Goal: Task Accomplishment & Management: Manage account settings

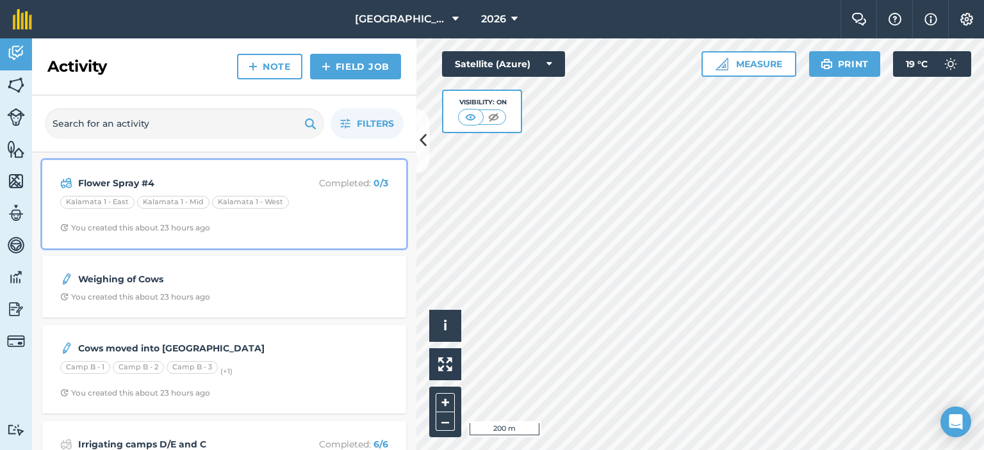
click at [306, 208] on div "Kalamata 1 - [GEOGRAPHIC_DATA] 1 - [GEOGRAPHIC_DATA] 1 - West" at bounding box center [224, 204] width 328 height 17
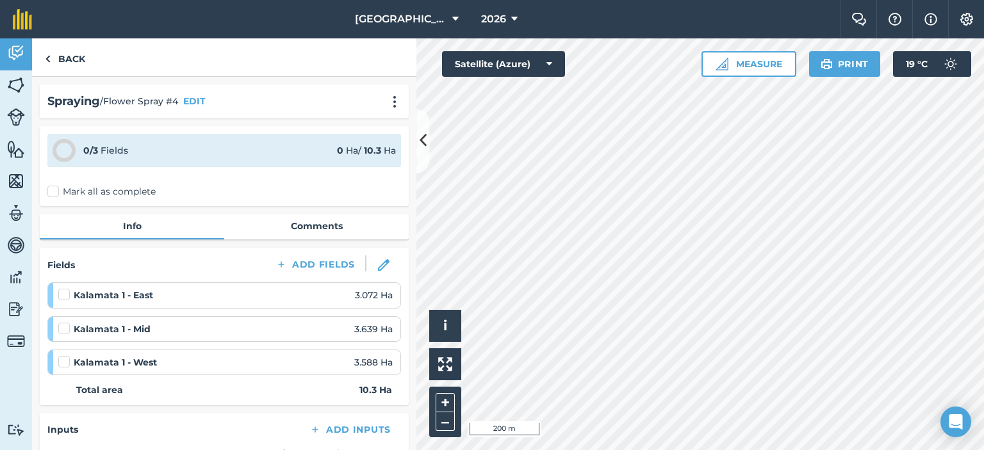
click at [64, 356] on label at bounding box center [65, 356] width 15 height 0
click at [64, 361] on input "checkbox" at bounding box center [62, 360] width 8 height 8
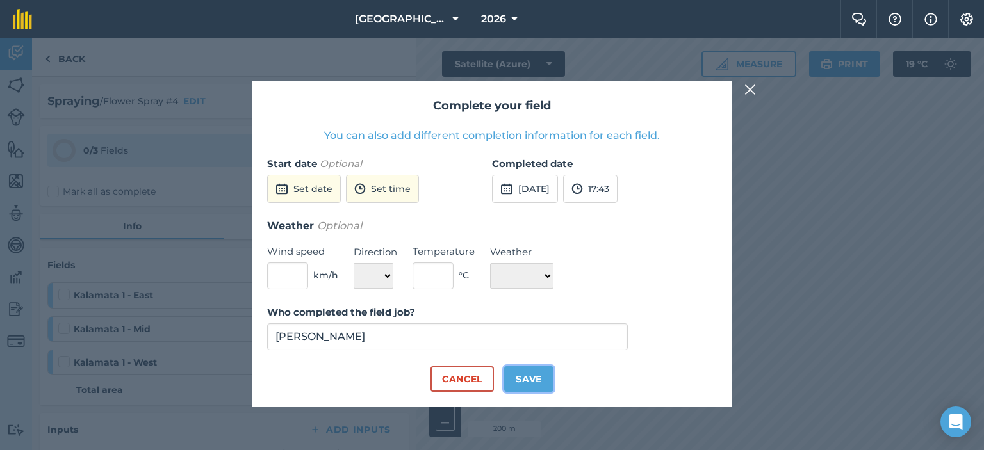
click at [543, 370] on button "Save" at bounding box center [528, 379] width 49 height 26
checkbox input "true"
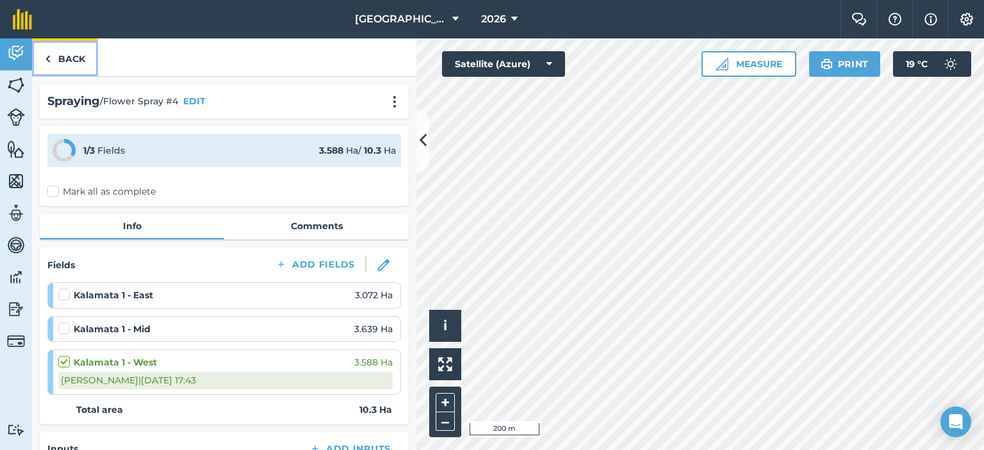
click at [45, 60] on img at bounding box center [48, 58] width 6 height 15
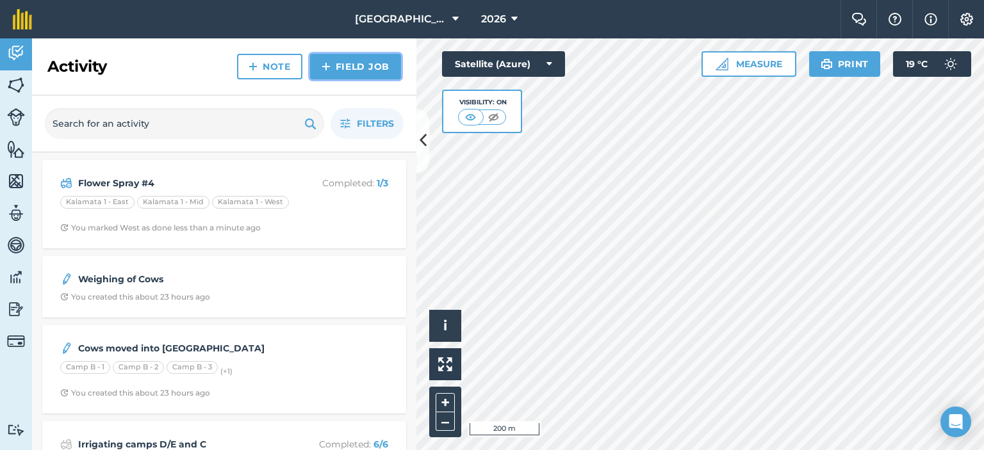
click at [369, 69] on link "Field Job" at bounding box center [355, 67] width 91 height 26
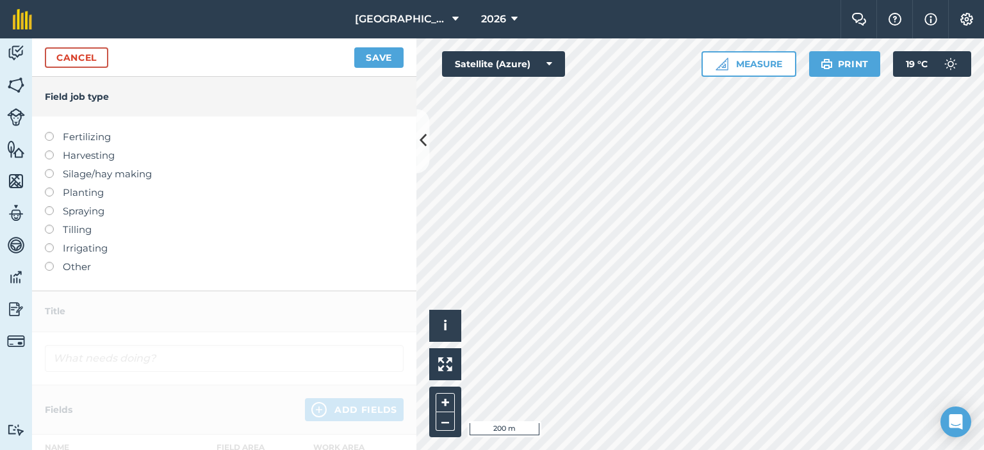
click at [49, 206] on label at bounding box center [54, 206] width 18 height 0
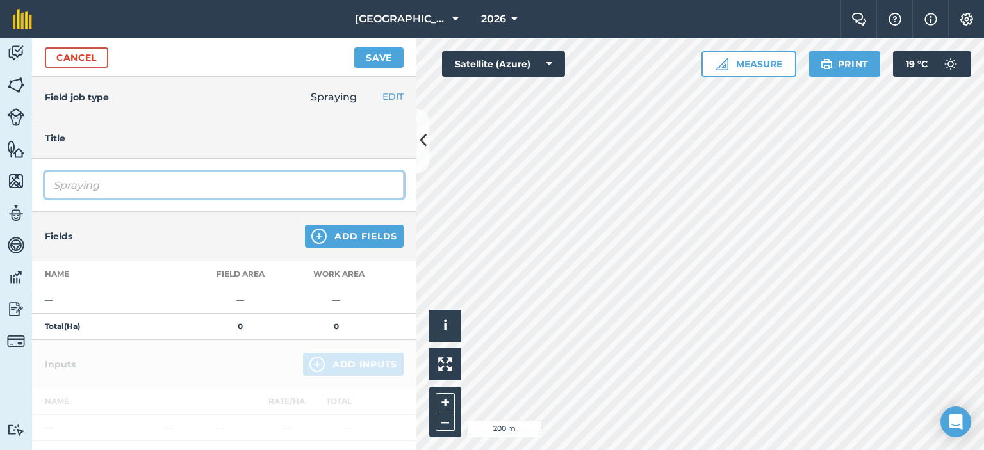
click at [177, 195] on input "Spraying" at bounding box center [224, 185] width 359 height 27
type input "S"
type input "Spraying Vines after rain"
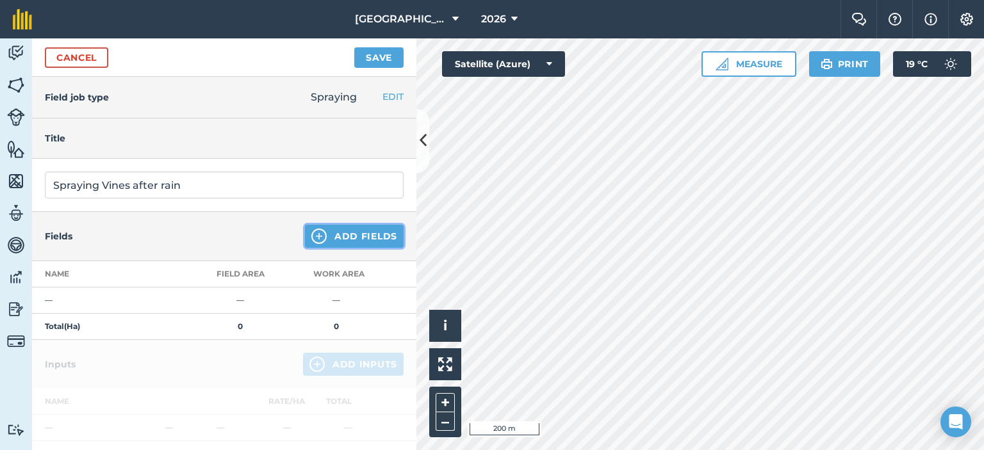
click at [330, 230] on button "Add Fields" at bounding box center [354, 236] width 99 height 23
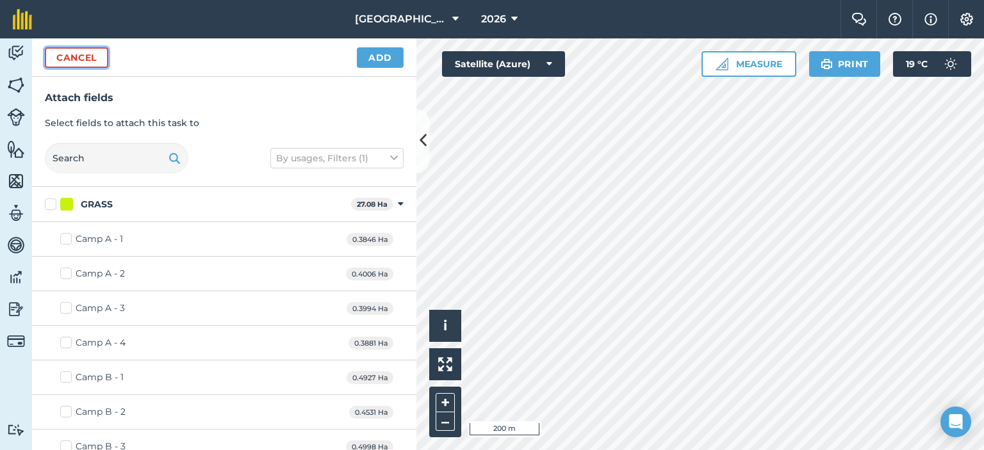
click at [85, 54] on button "Cancel" at bounding box center [76, 57] width 63 height 20
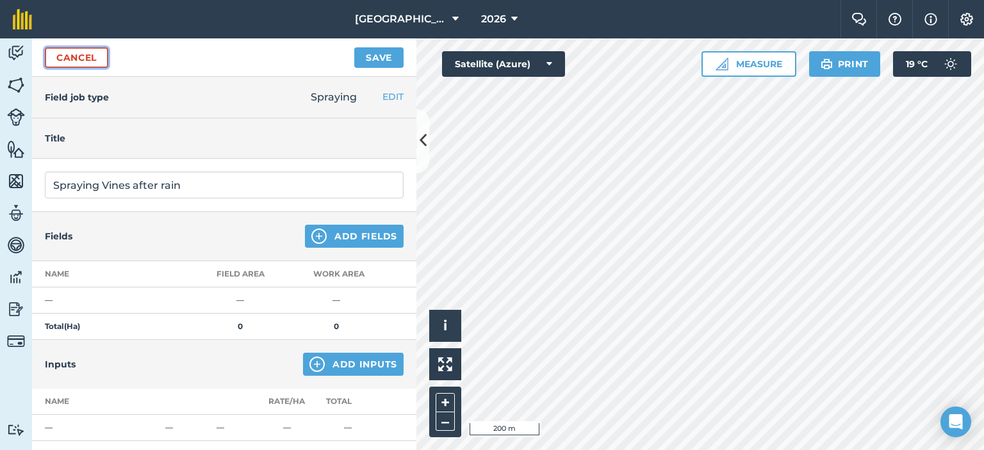
click at [81, 61] on link "Cancel" at bounding box center [76, 57] width 63 height 20
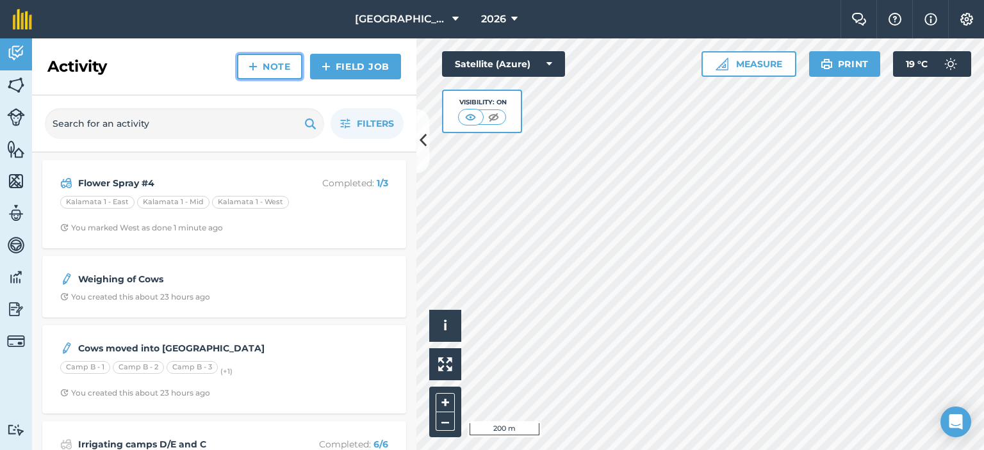
click at [266, 60] on link "Note" at bounding box center [269, 67] width 65 height 26
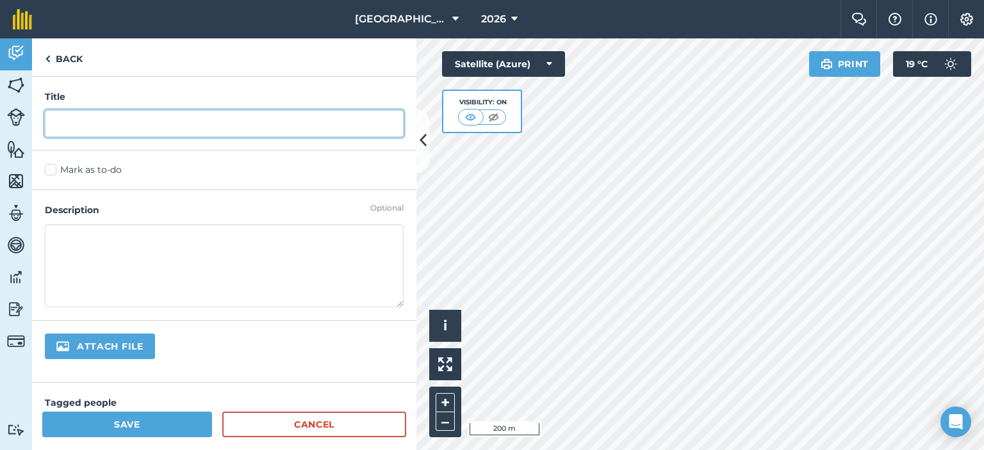
click at [216, 127] on input "text" at bounding box center [224, 123] width 359 height 27
type input "Spraying Vines after Rain"
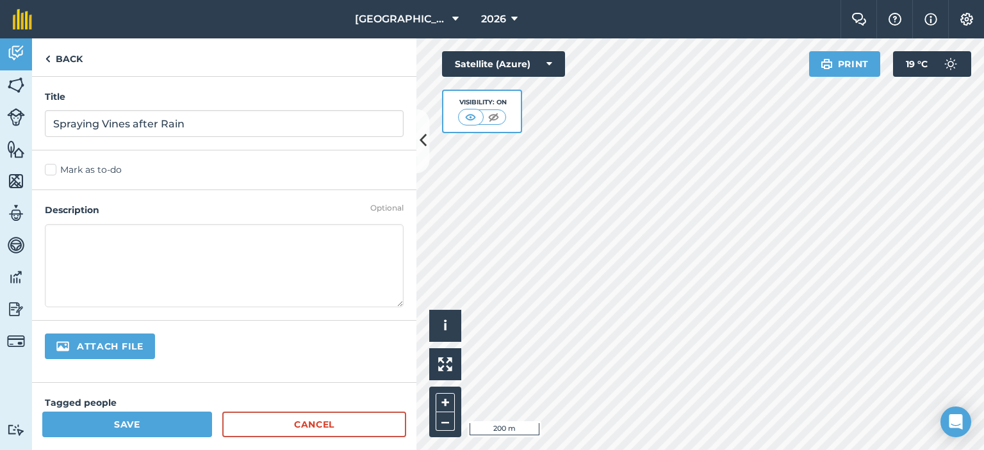
click at [128, 235] on textarea at bounding box center [224, 265] width 359 height 83
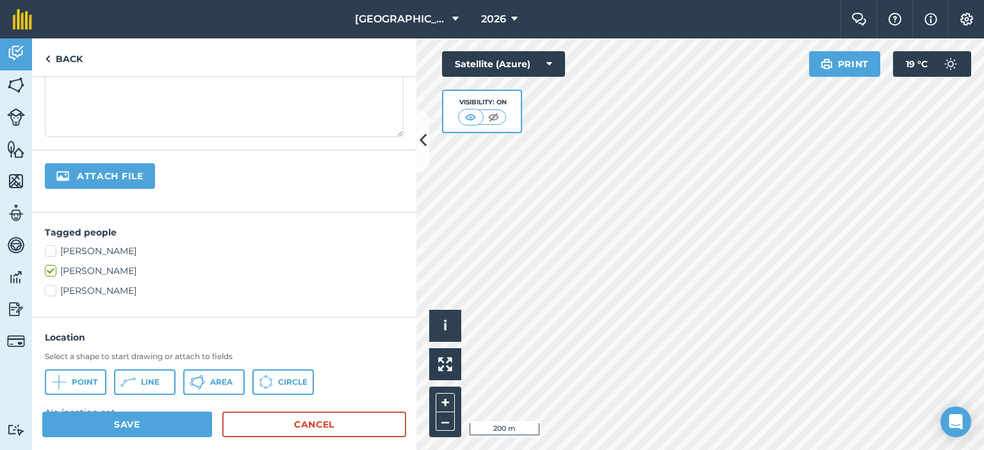
scroll to position [192, 0]
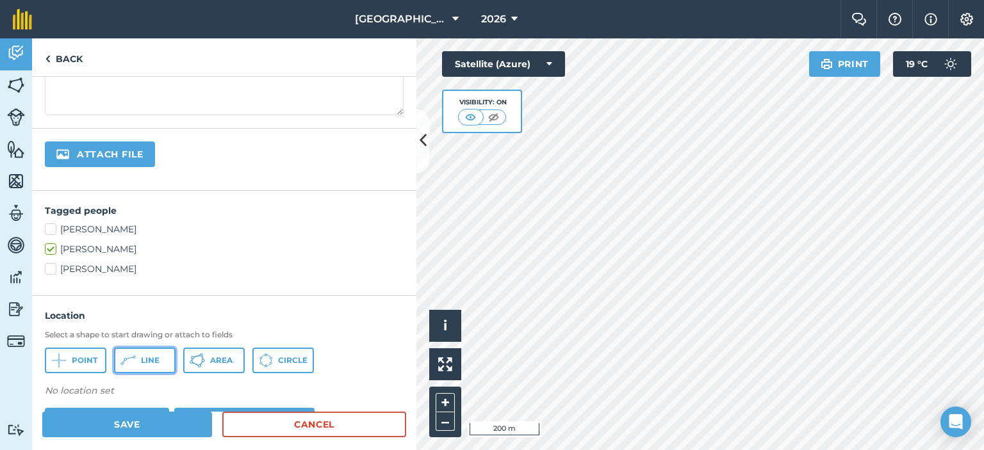
click at [156, 356] on span "Line" at bounding box center [150, 361] width 19 height 10
click at [165, 354] on button "Line" at bounding box center [144, 361] width 61 height 26
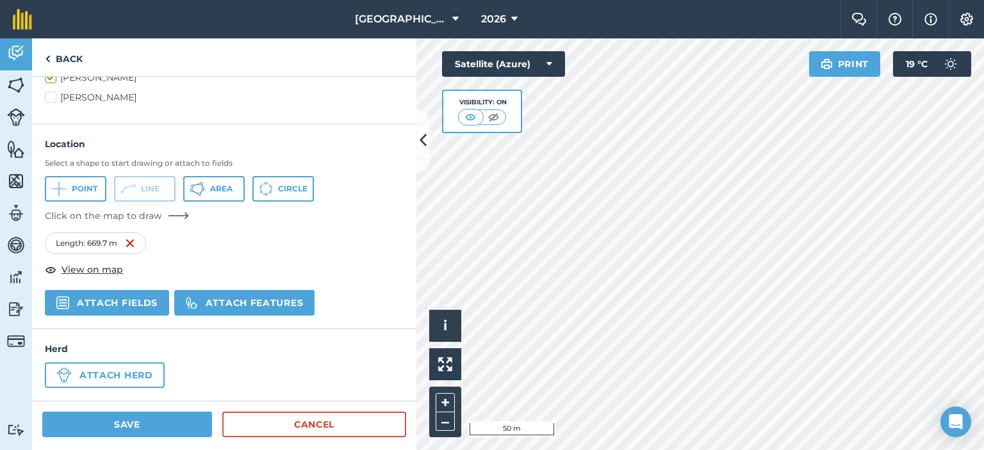
scroll to position [300, 0]
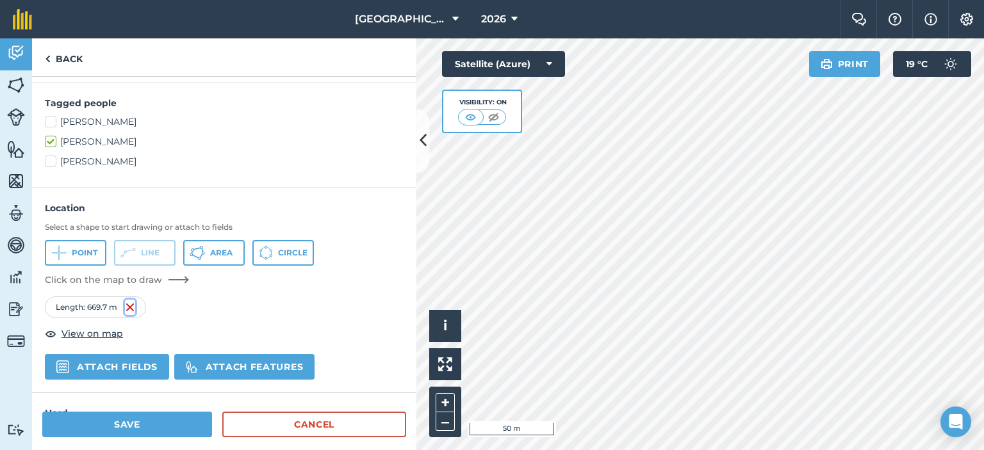
click at [128, 304] on img at bounding box center [130, 307] width 10 height 15
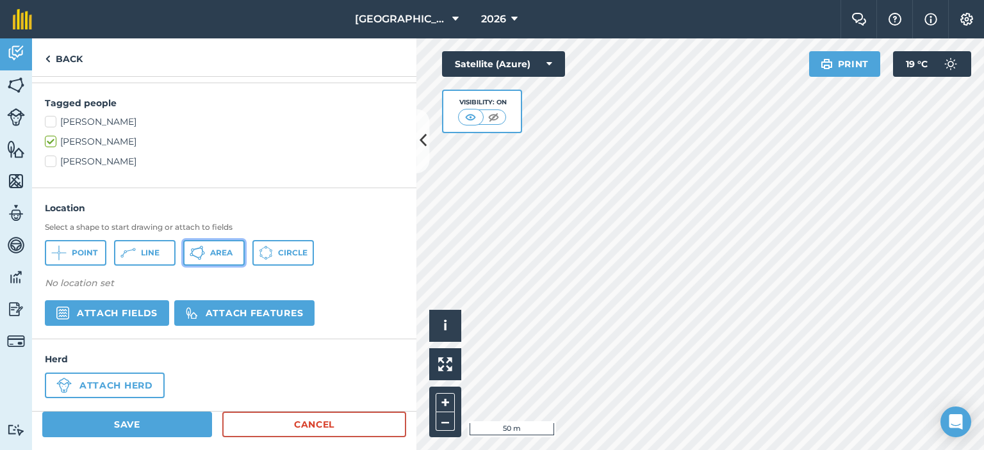
click at [200, 255] on icon at bounding box center [197, 252] width 15 height 15
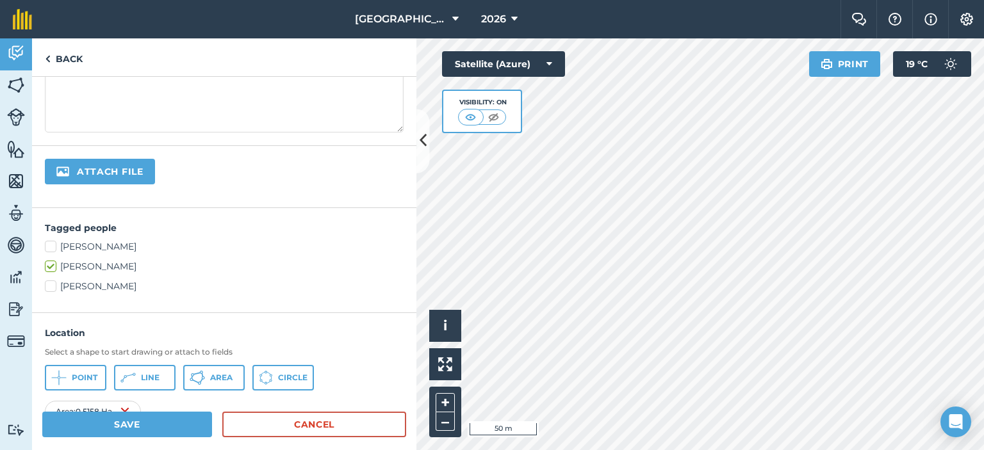
scroll to position [0, 0]
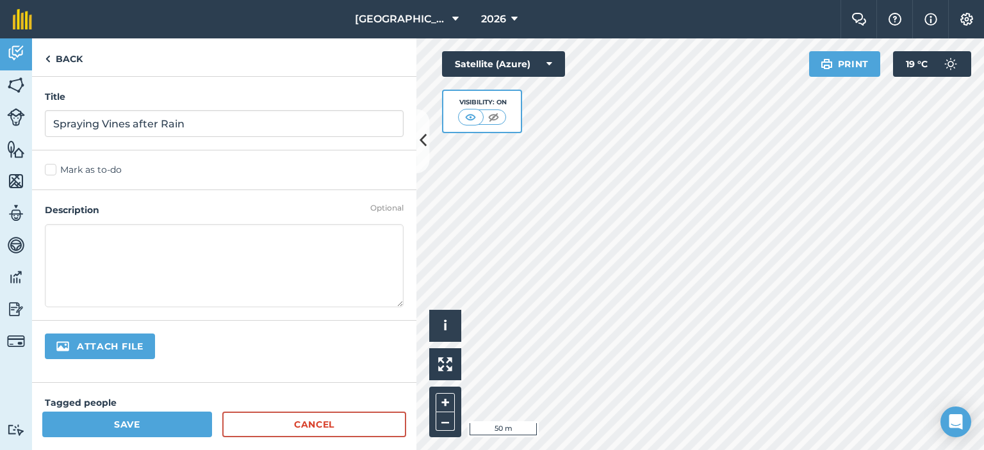
click at [185, 245] on textarea at bounding box center [224, 265] width 359 height 83
type textarea "Spirox - 12ml Vondozeb - 40g Afrikelp - 40ml We sprayed with 20L backpacks."
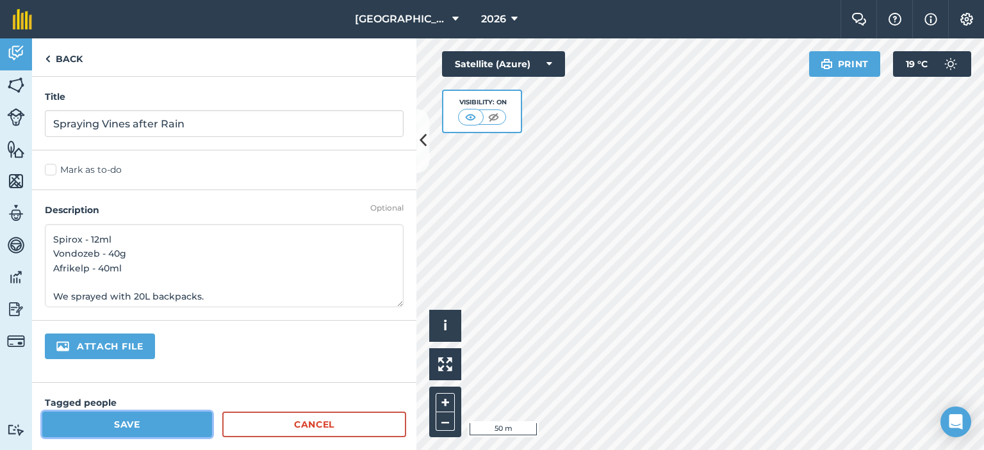
click at [204, 426] on button "Save" at bounding box center [127, 425] width 170 height 26
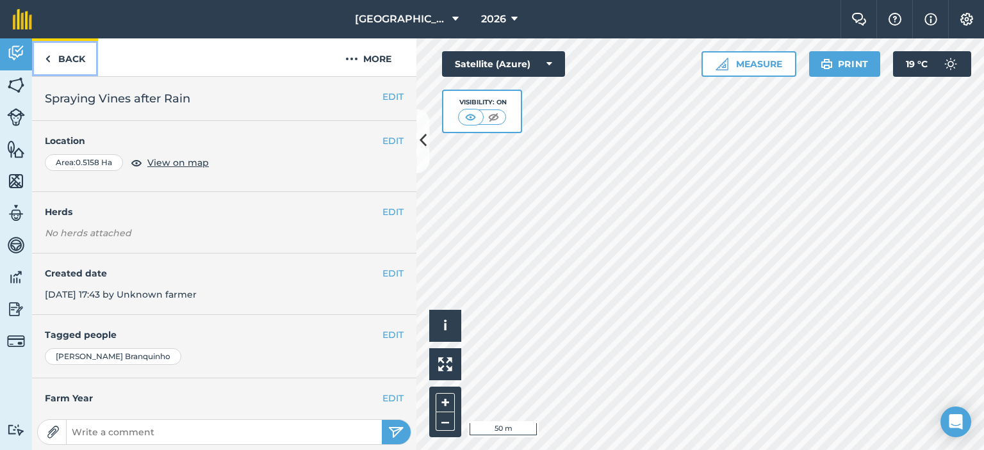
click at [68, 56] on link "Back" at bounding box center [65, 57] width 66 height 38
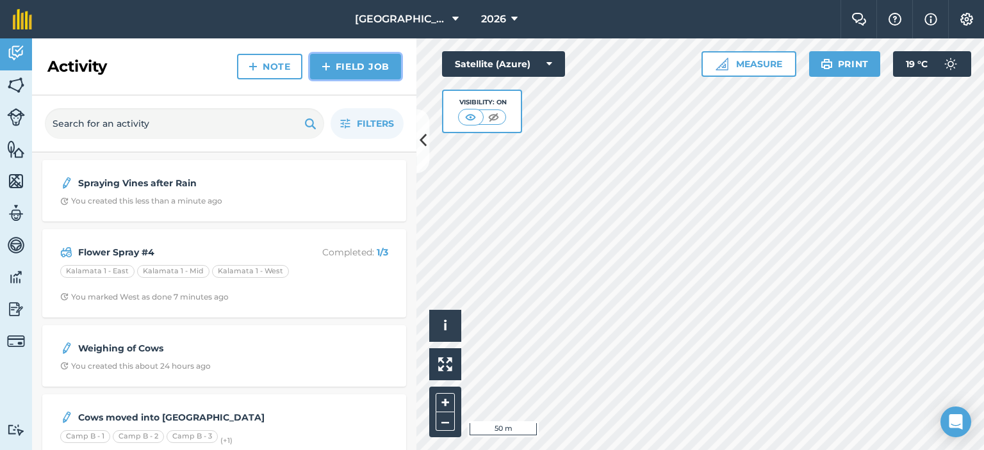
click at [338, 70] on link "Field Job" at bounding box center [355, 67] width 91 height 26
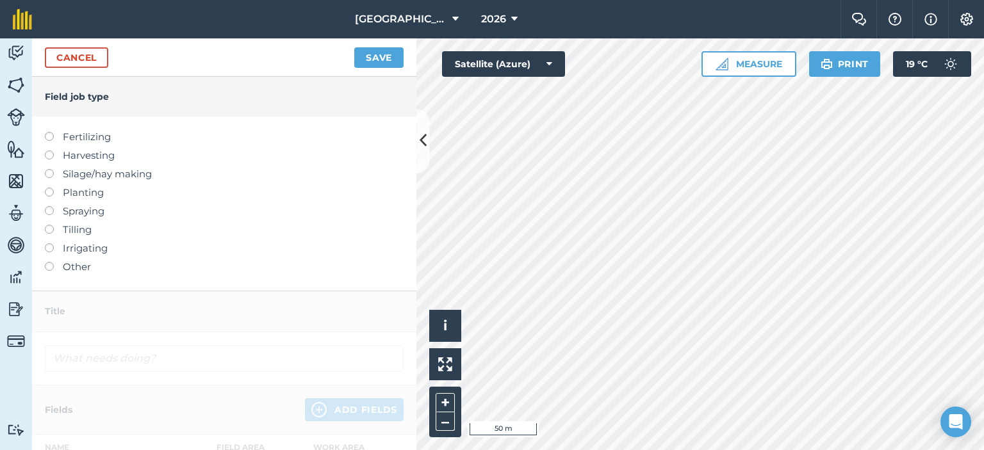
click at [45, 206] on label at bounding box center [54, 206] width 18 height 0
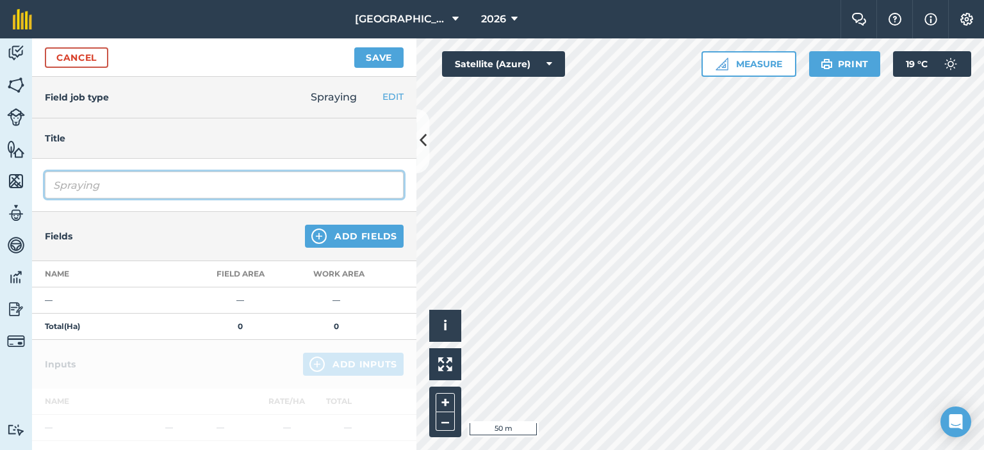
click at [120, 190] on input "Spraying" at bounding box center [224, 185] width 359 height 27
type input "Spraying Camp B with Kill All Spray"
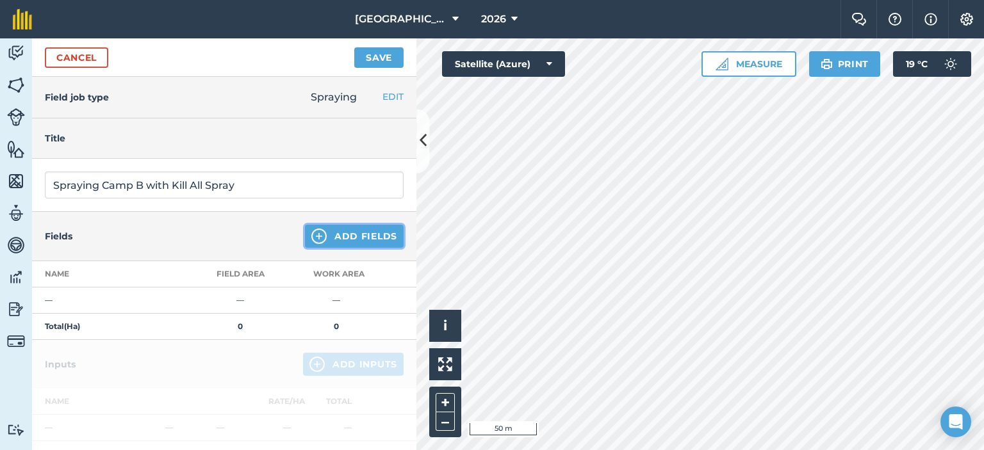
click at [338, 241] on button "Add Fields" at bounding box center [354, 236] width 99 height 23
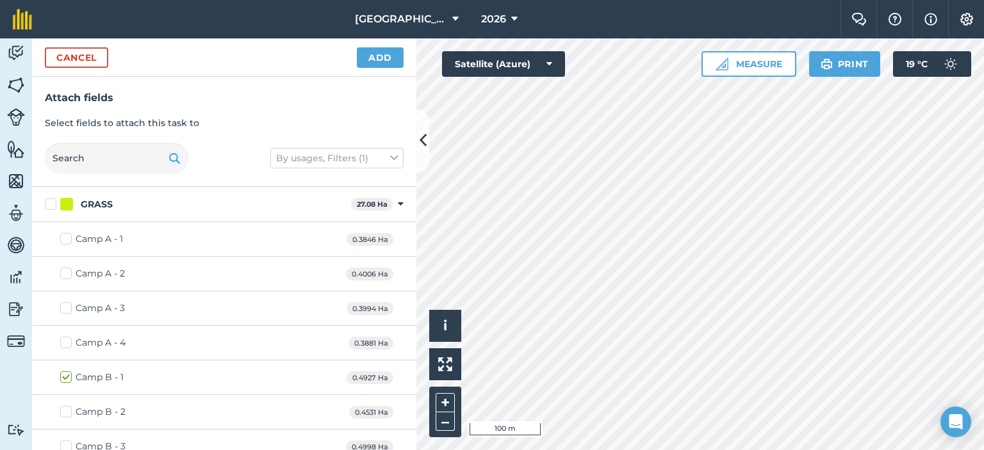
checkbox input "true"
click at [384, 56] on button "Add" at bounding box center [380, 57] width 47 height 20
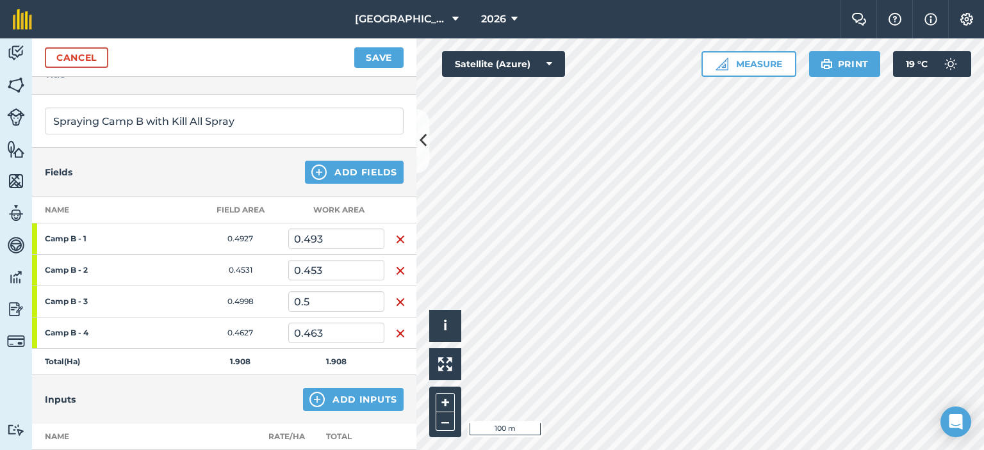
scroll to position [256, 0]
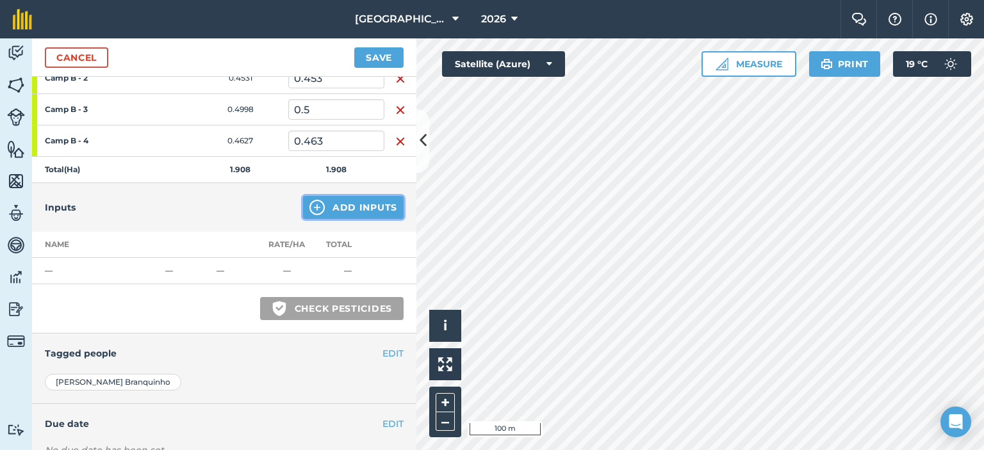
click at [343, 202] on button "Add Inputs" at bounding box center [353, 207] width 101 height 23
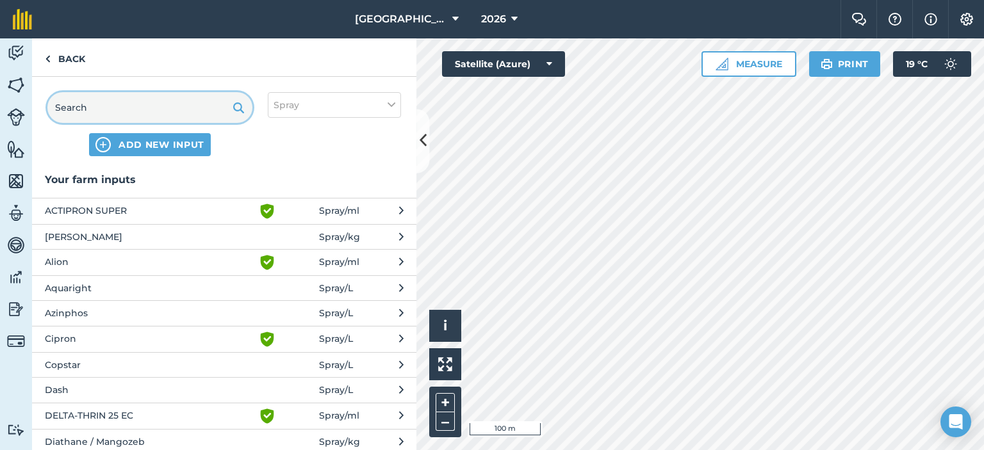
click at [133, 111] on input "text" at bounding box center [149, 107] width 205 height 31
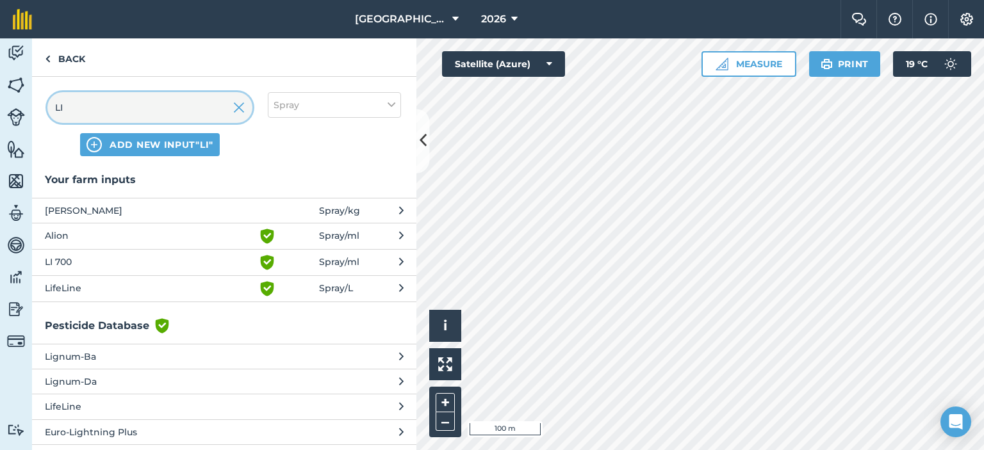
type input "LI"
click at [194, 256] on span "LI 700" at bounding box center [149, 262] width 209 height 15
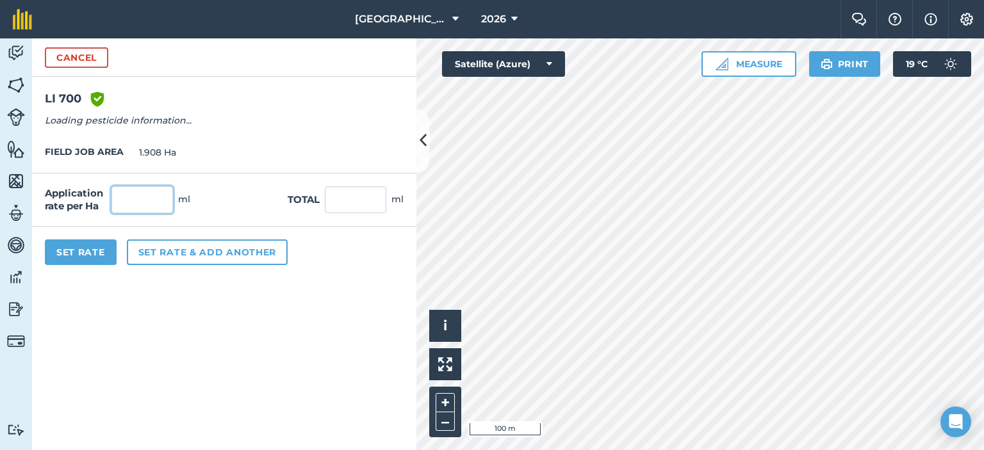
click at [149, 202] on input "text" at bounding box center [141, 199] width 61 height 27
type input "100"
type input "190.8"
click at [269, 211] on div "Application rate per Ha 100 ml Total 190.8 ml" at bounding box center [224, 200] width 384 height 53
click at [167, 197] on input "100" at bounding box center [141, 199] width 61 height 27
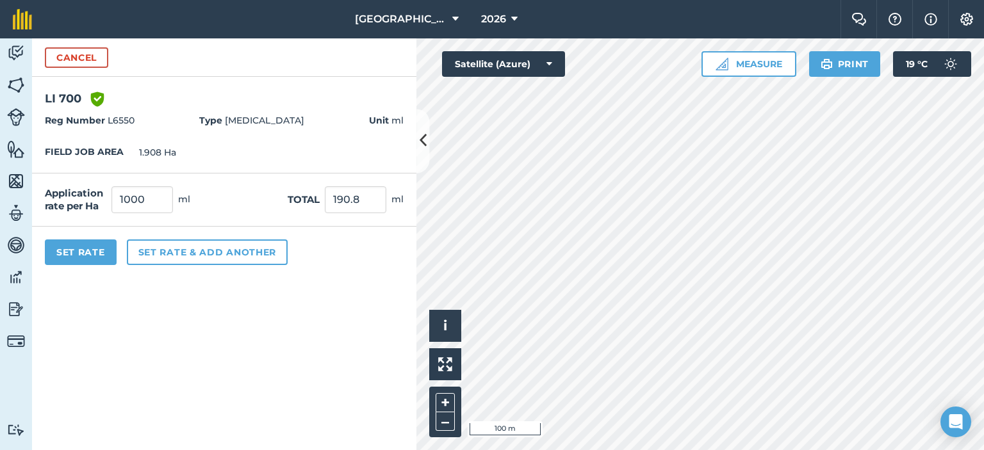
type input "1,000"
type input "1,908"
click at [199, 205] on div "Application rate per Ha 1,000 ml Total 1,908 ml" at bounding box center [224, 200] width 384 height 53
click at [97, 61] on button "Cancel" at bounding box center [76, 57] width 63 height 20
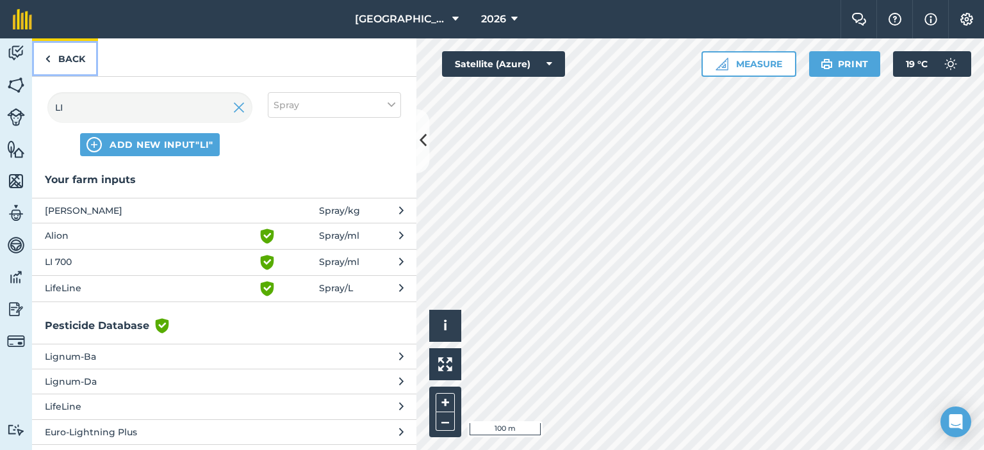
click at [69, 53] on link "Back" at bounding box center [65, 57] width 66 height 38
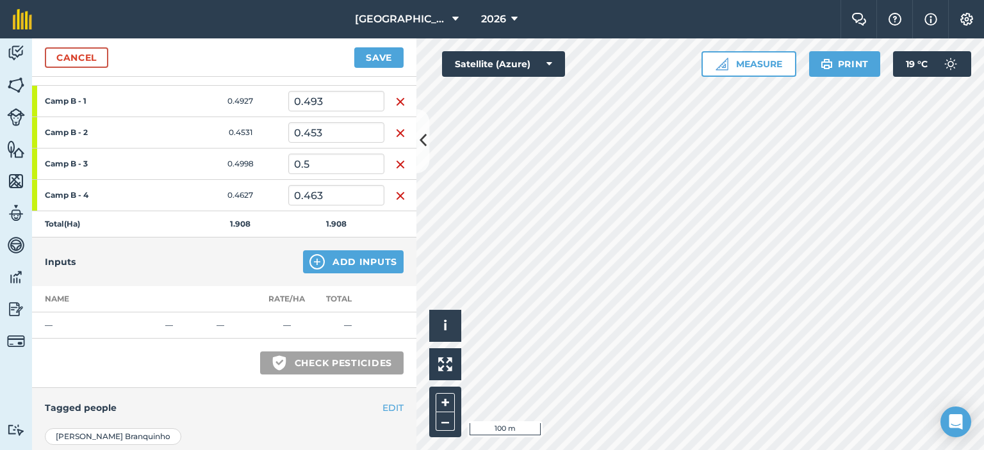
scroll to position [320, 0]
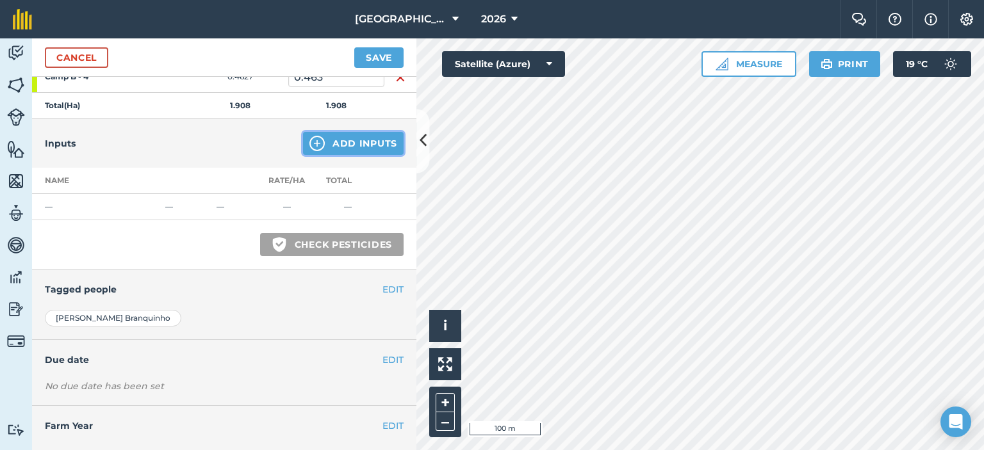
click at [329, 146] on button "Add Inputs" at bounding box center [353, 143] width 101 height 23
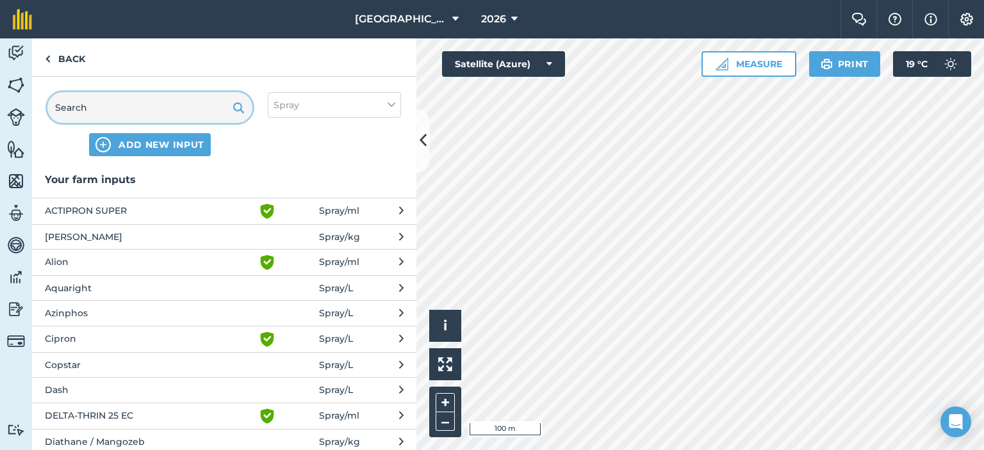
click at [181, 100] on input "text" at bounding box center [149, 107] width 205 height 31
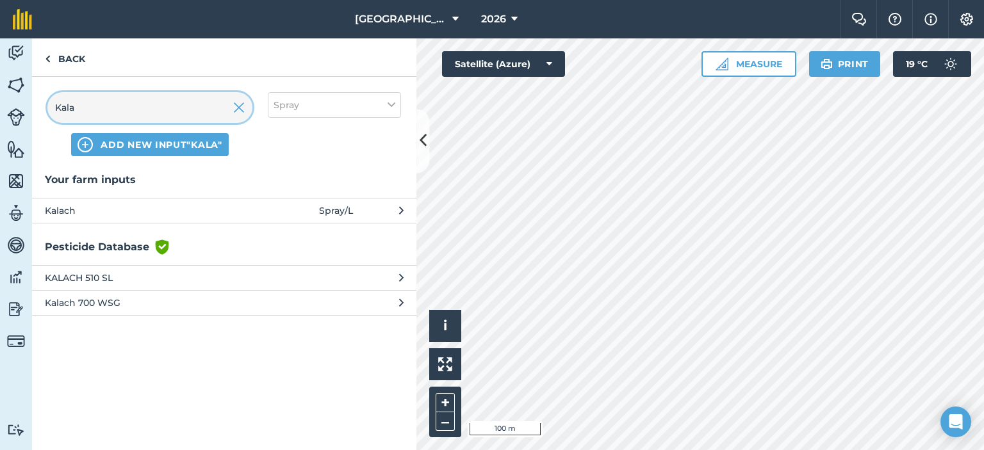
type input "Kala"
click at [205, 213] on span "Kalach" at bounding box center [149, 211] width 209 height 14
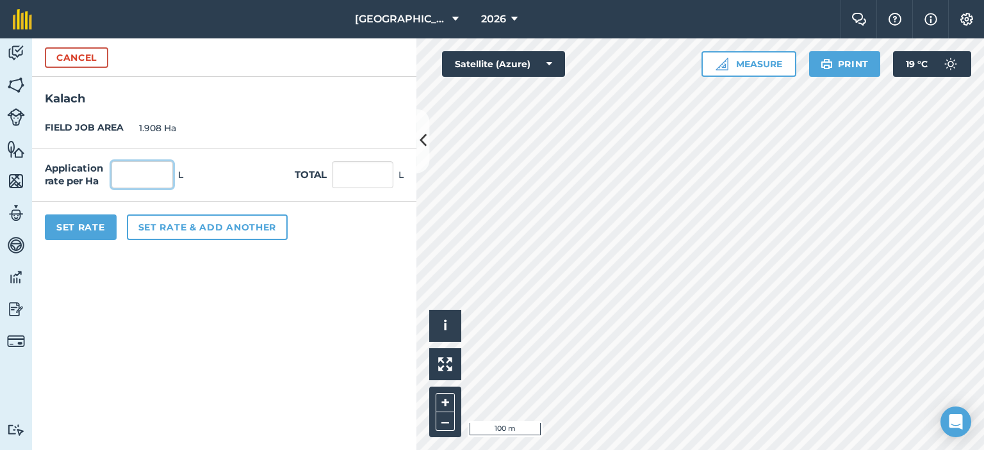
click at [129, 178] on input "text" at bounding box center [141, 174] width 61 height 27
type input "4"
type input "7.632"
click at [106, 263] on form "Cancel [GEOGRAPHIC_DATA] JOB AREA 1.908 Ha Application rate per Ha 4 L Total 7.…" at bounding box center [224, 244] width 384 height 412
click at [90, 232] on button "Set Rate" at bounding box center [81, 228] width 72 height 26
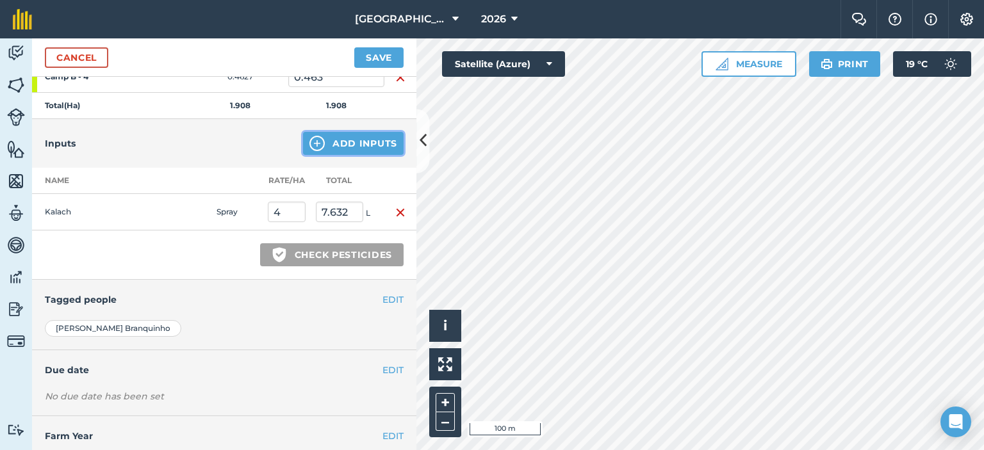
click at [326, 140] on button "Add Inputs" at bounding box center [353, 143] width 101 height 23
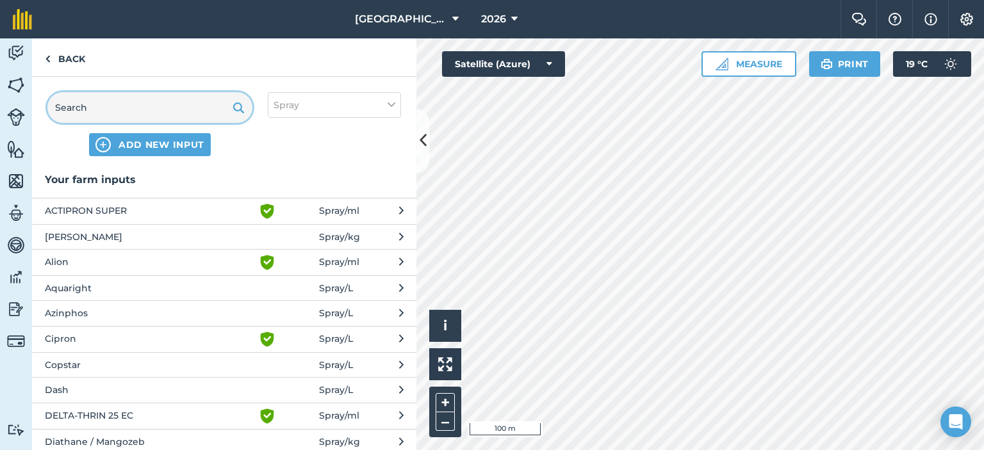
click at [208, 110] on input "text" at bounding box center [149, 107] width 205 height 31
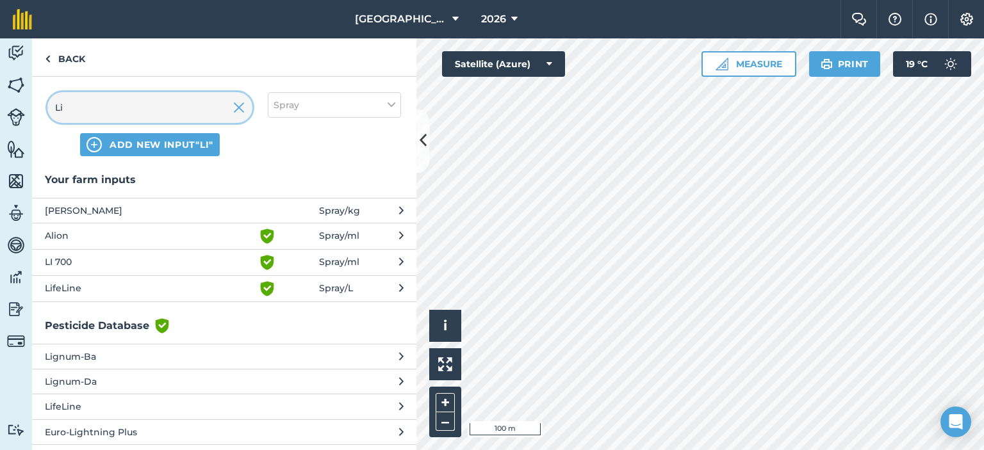
type input "Li"
click at [174, 265] on span "LI 700" at bounding box center [149, 262] width 209 height 15
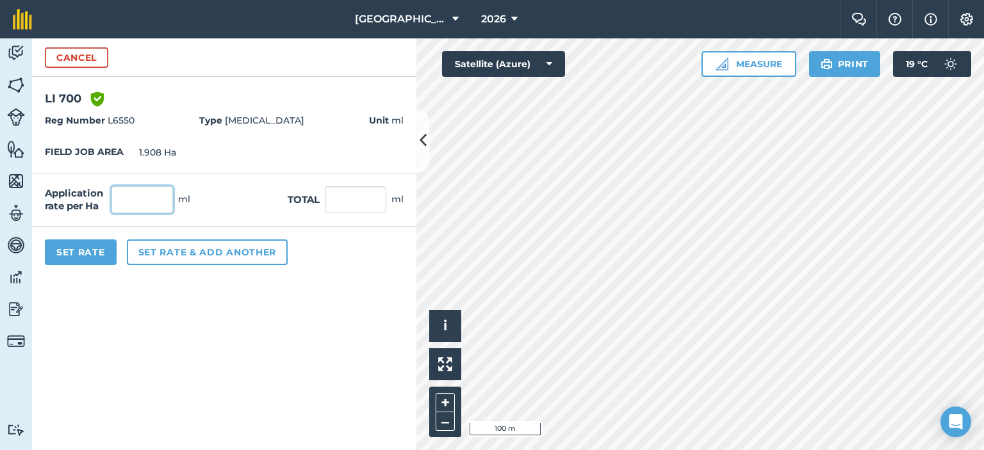
click at [149, 193] on input "text" at bounding box center [141, 199] width 61 height 27
type input "1000"
click button "Cancel" at bounding box center [76, 57] width 63 height 20
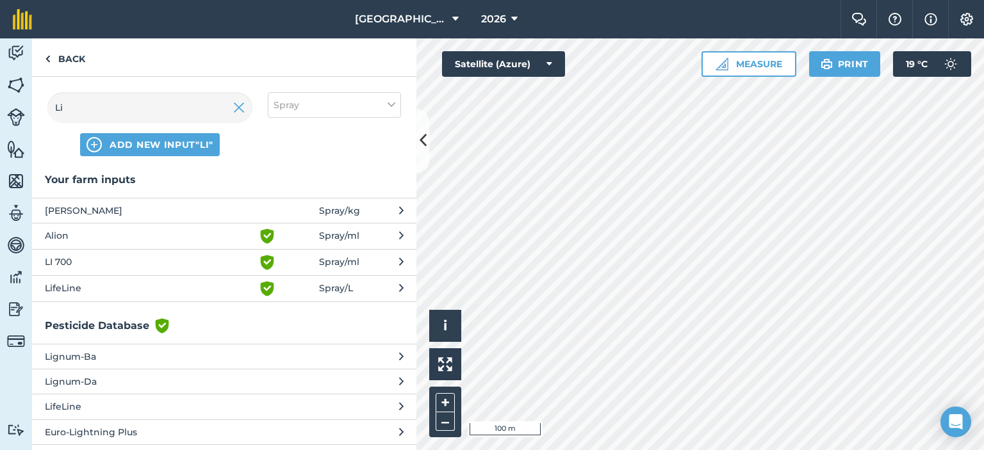
click at [138, 263] on span "LI 700" at bounding box center [149, 262] width 209 height 15
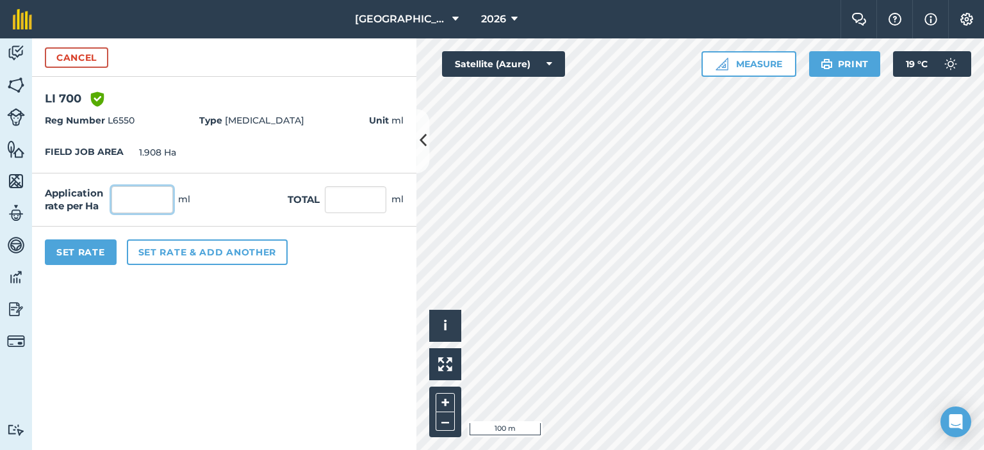
click at [152, 204] on input "text" at bounding box center [141, 199] width 61 height 27
type input "1,000"
type input "1,908"
click at [188, 301] on form "Cancel LI 700 Green shield with white tick Reg Number L6550 Type [MEDICAL_DATA]…" at bounding box center [224, 244] width 384 height 412
click at [79, 249] on button "Set Rate" at bounding box center [81, 253] width 72 height 26
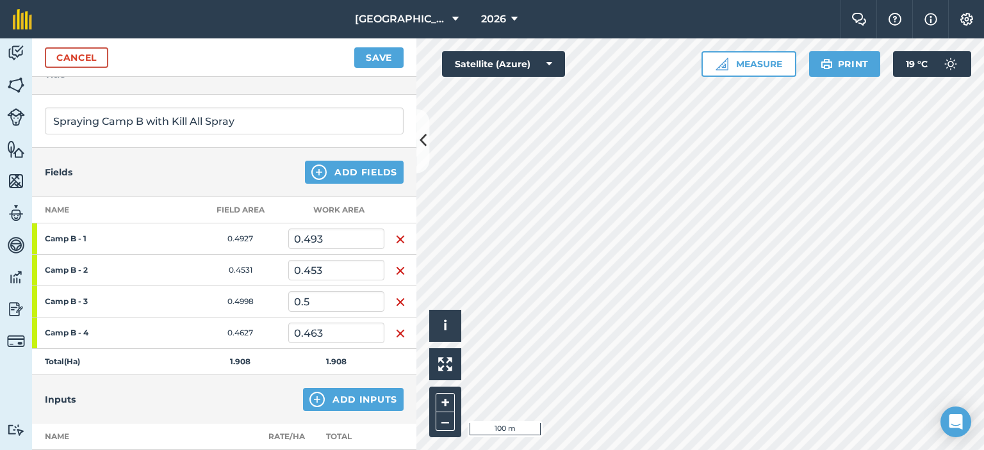
scroll to position [0, 0]
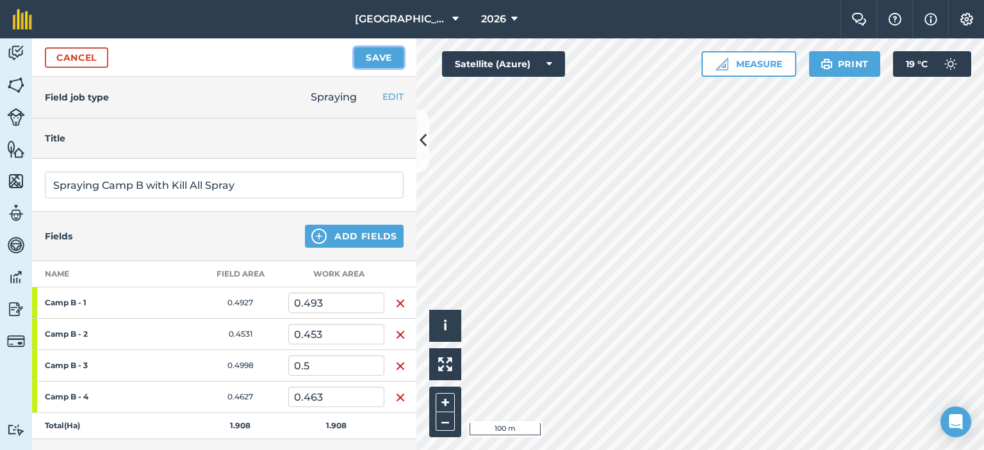
click at [372, 54] on button "Save" at bounding box center [378, 57] width 49 height 20
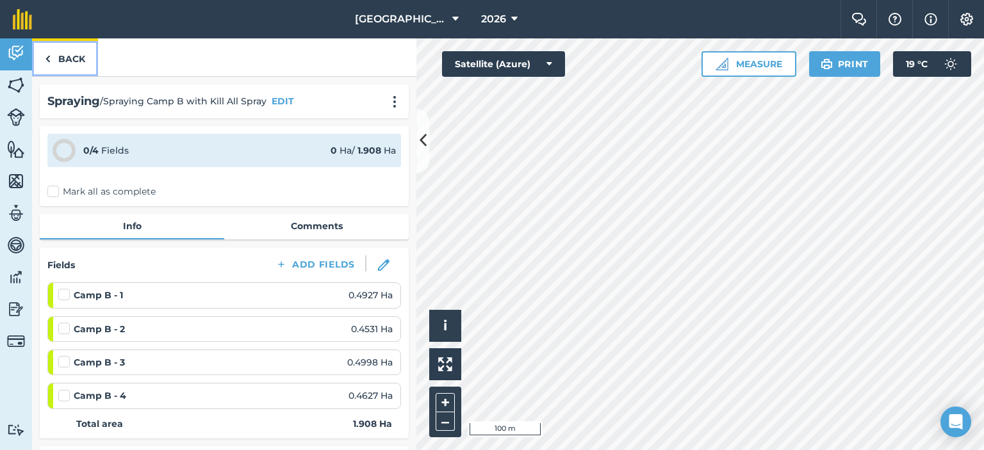
click at [63, 49] on link "Back" at bounding box center [65, 57] width 66 height 38
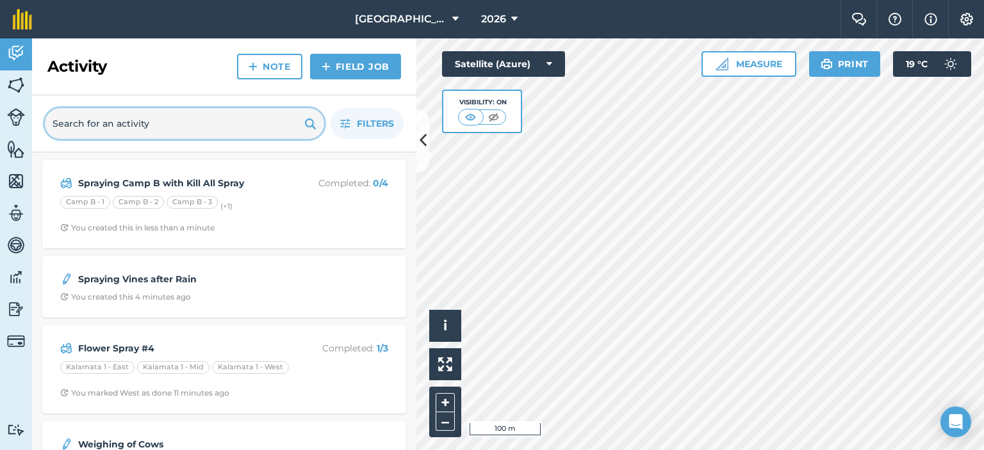
click at [226, 122] on input "text" at bounding box center [184, 123] width 279 height 31
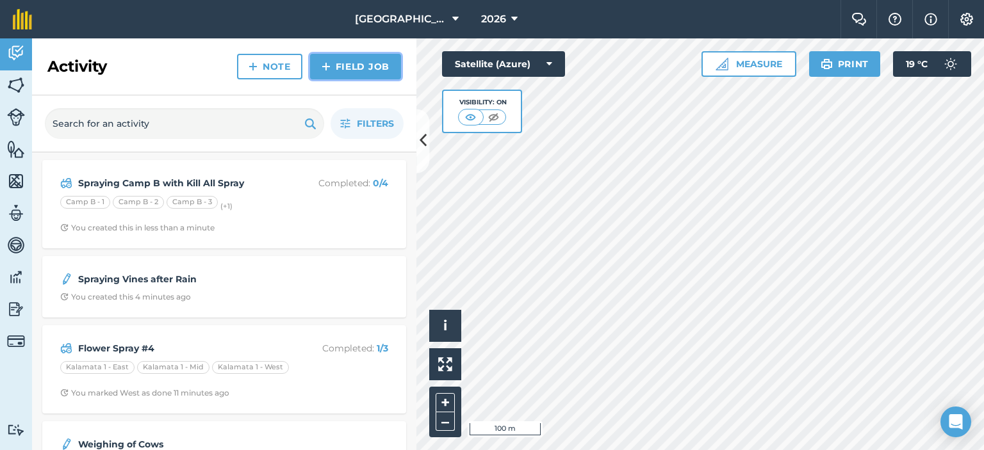
click at [343, 66] on link "Field Job" at bounding box center [355, 67] width 91 height 26
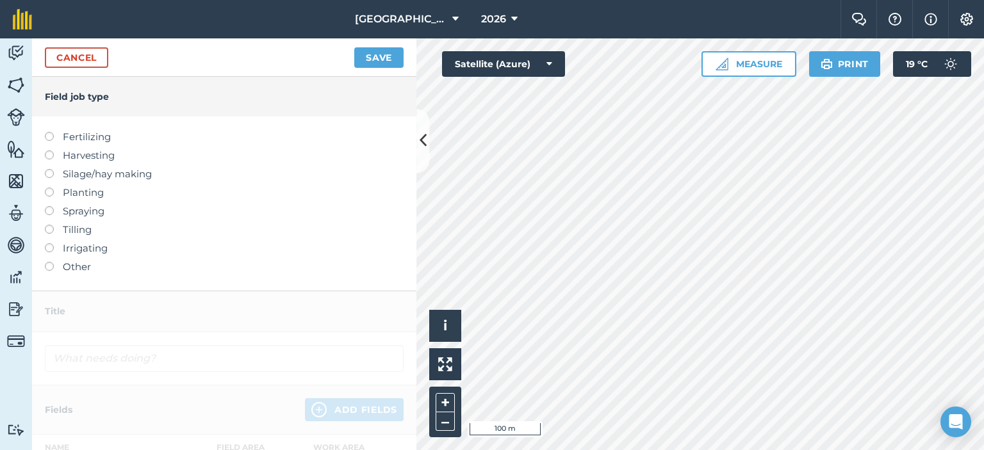
click at [48, 188] on label at bounding box center [54, 188] width 18 height 0
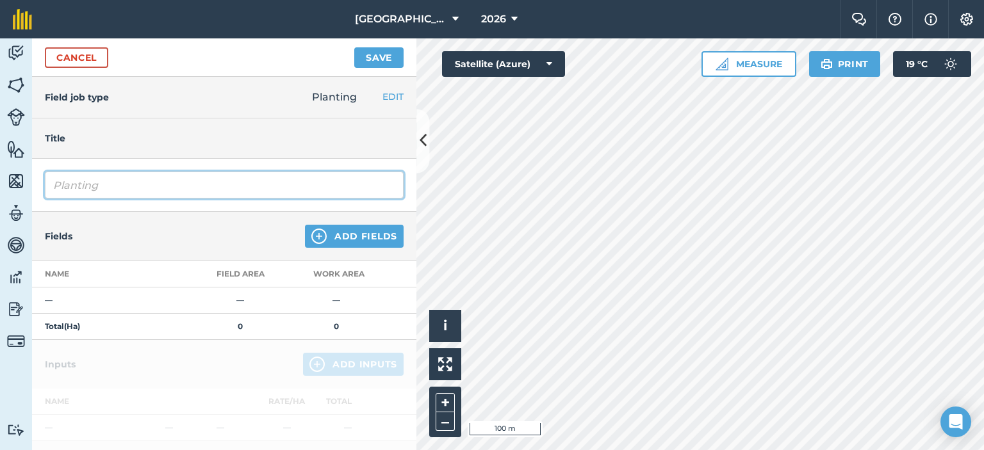
click at [113, 189] on input "Planting" at bounding box center [224, 185] width 359 height 27
type input "Planting Camp A with New Sorghum seeds"
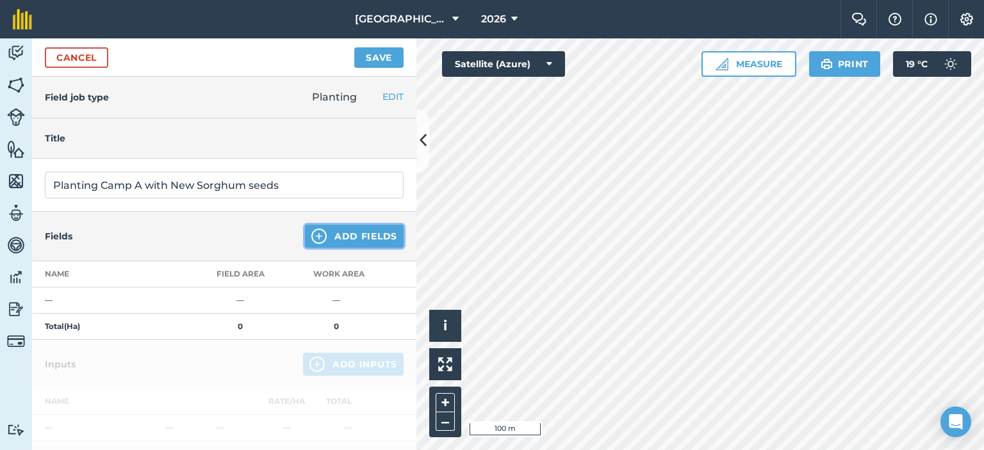
click at [338, 241] on button "Add Fields" at bounding box center [354, 236] width 99 height 23
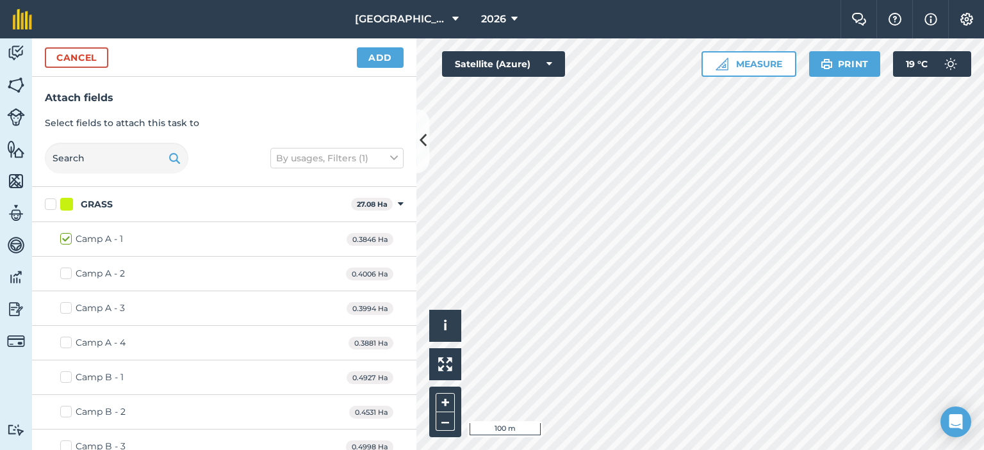
checkbox input "true"
click at [392, 56] on button "Add" at bounding box center [380, 57] width 47 height 20
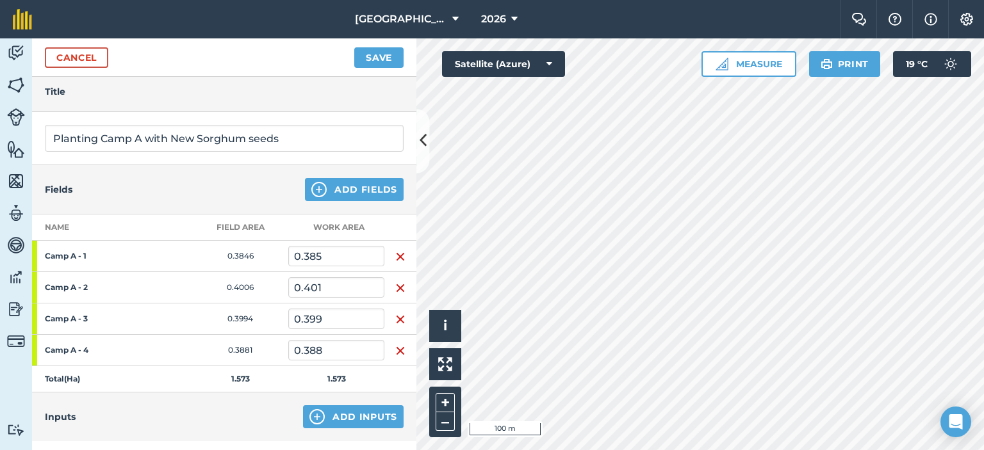
scroll to position [128, 0]
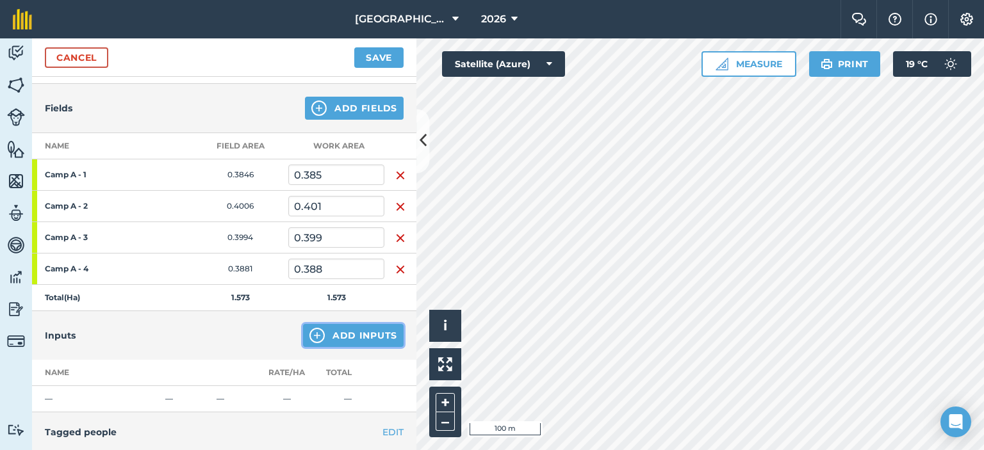
click at [389, 335] on button "Add Inputs" at bounding box center [353, 335] width 101 height 23
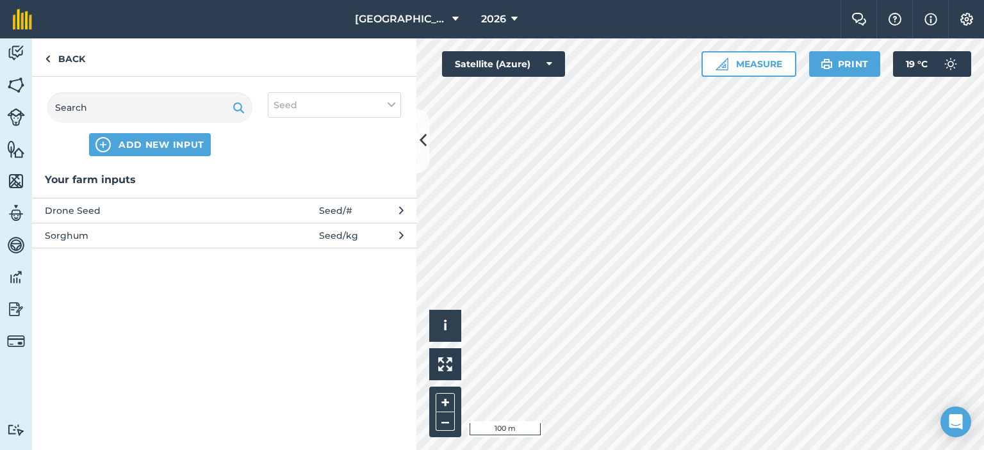
click at [208, 236] on span "Sorghum" at bounding box center [149, 236] width 209 height 14
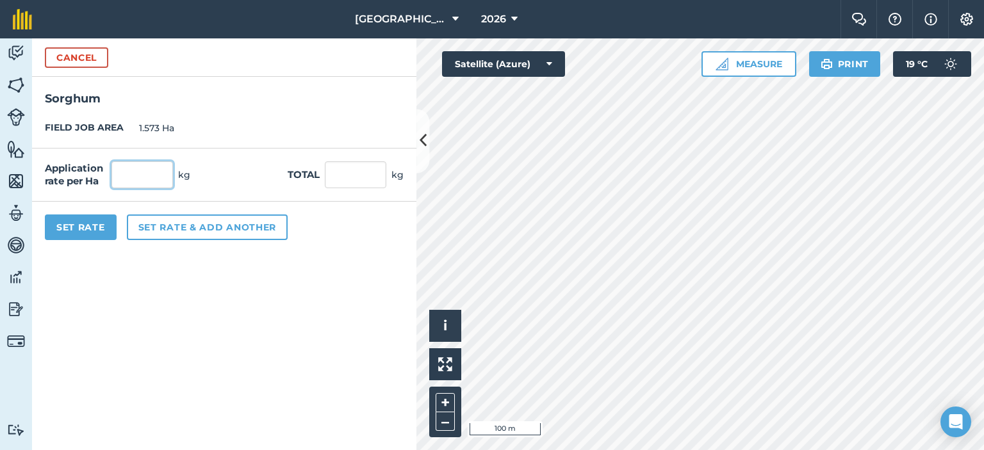
click at [147, 176] on input "text" at bounding box center [141, 174] width 61 height 27
type input "30"
type input "47.19"
click at [172, 316] on form "Cancel Sorghum FIELD JOB AREA 1.573 Ha Application rate per Ha 30 kg Total 47.1…" at bounding box center [224, 244] width 384 height 412
click at [85, 231] on button "Set Rate" at bounding box center [81, 228] width 72 height 26
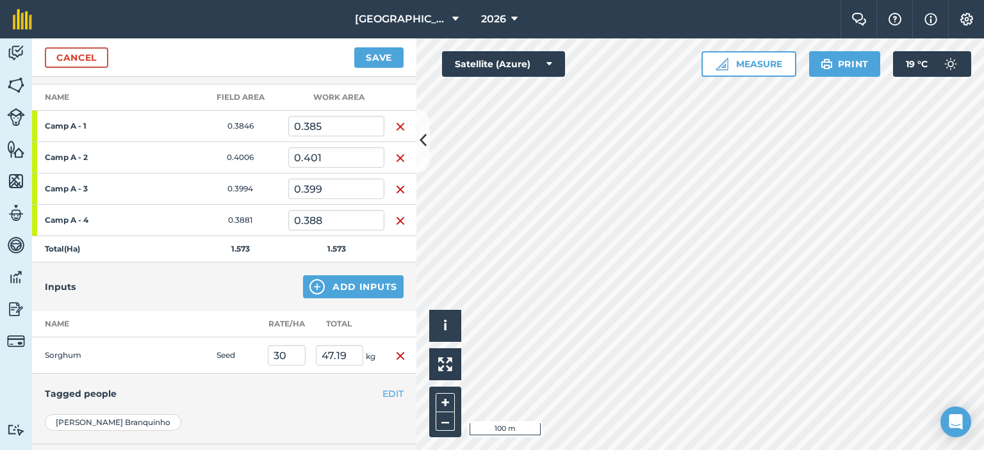
scroll to position [192, 0]
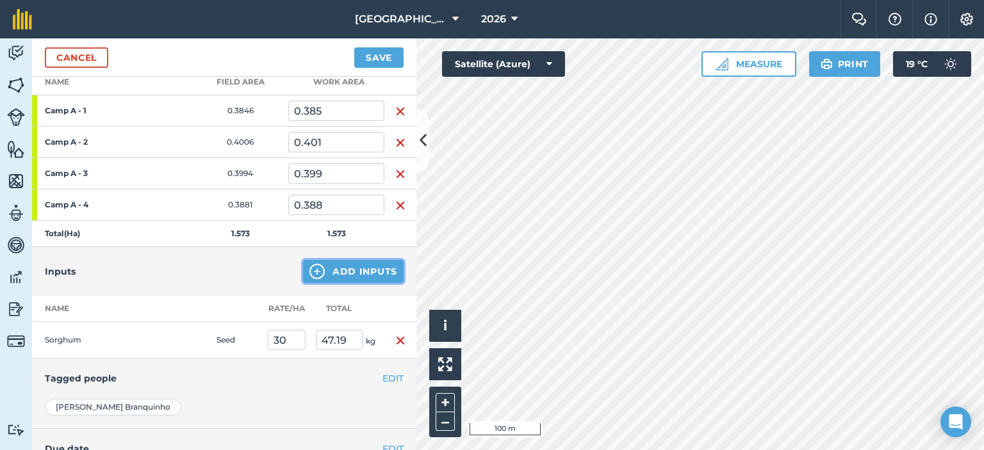
click at [331, 266] on button "Add Inputs" at bounding box center [353, 271] width 101 height 23
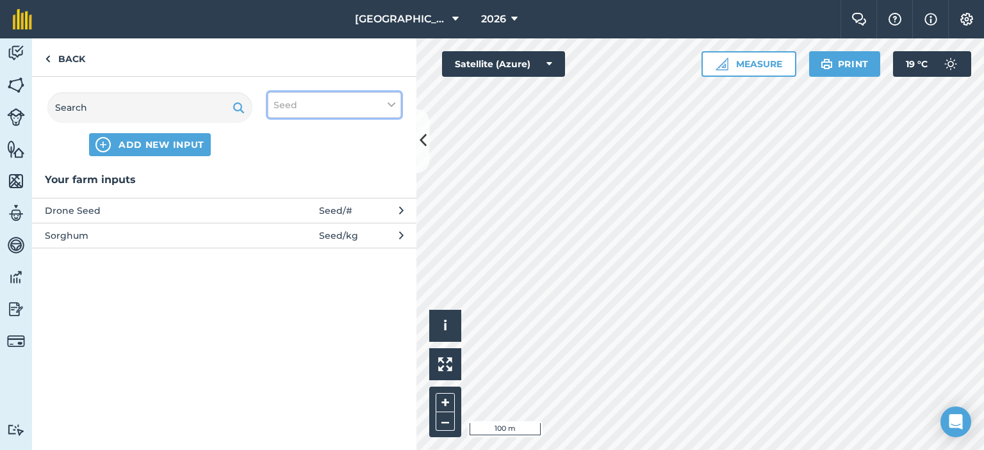
click at [391, 106] on icon at bounding box center [392, 105] width 8 height 14
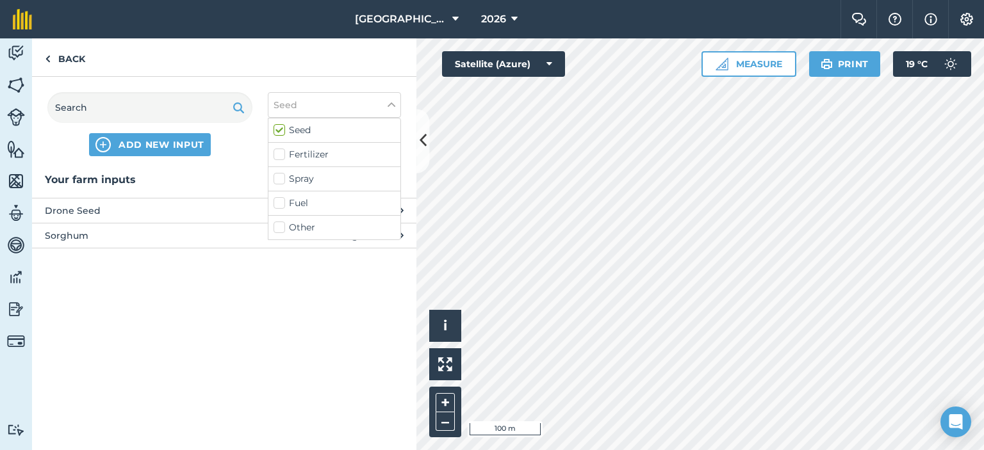
click at [282, 155] on label "Fertilizer" at bounding box center [335, 154] width 122 height 13
click at [282, 155] on input "Fertilizer" at bounding box center [278, 152] width 8 height 8
checkbox input "true"
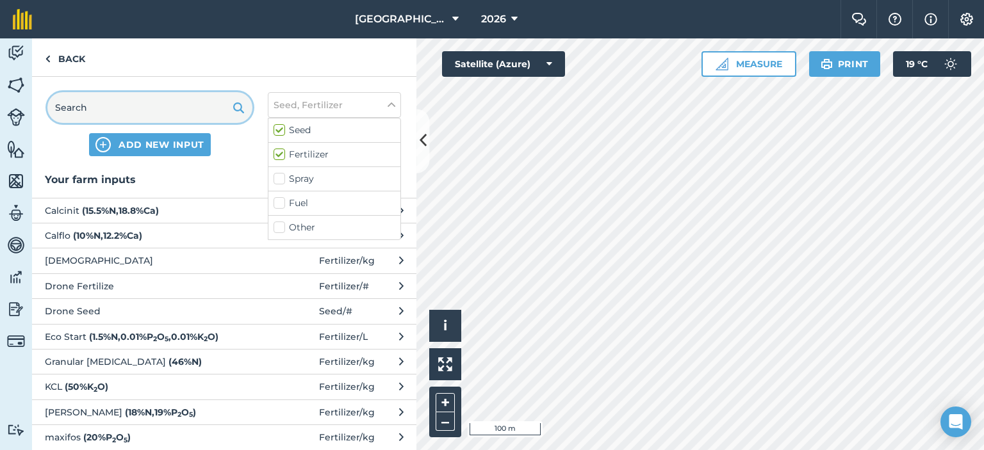
click at [164, 104] on input "text" at bounding box center [149, 107] width 205 height 31
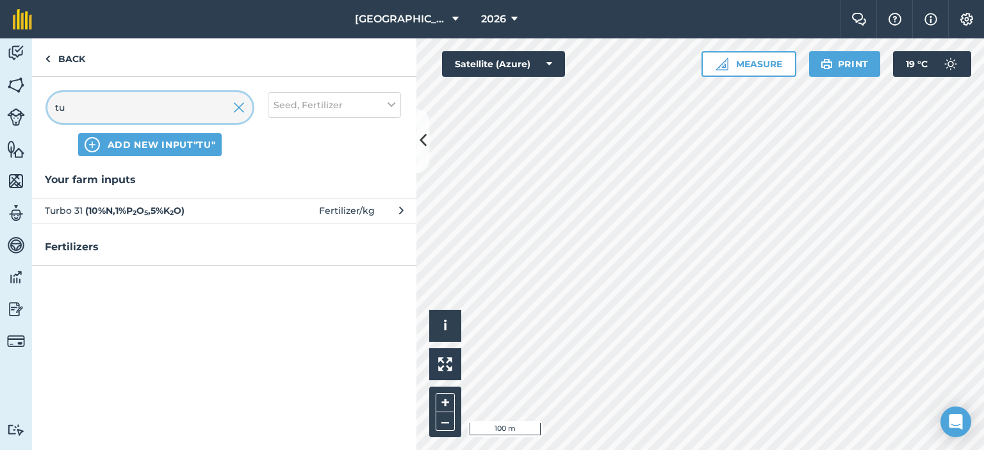
type input "tu"
click at [209, 212] on span "Turbo 31 ( 10 % N , 1 % P 2 O 5 , 5 % K 2 O )" at bounding box center [149, 211] width 209 height 14
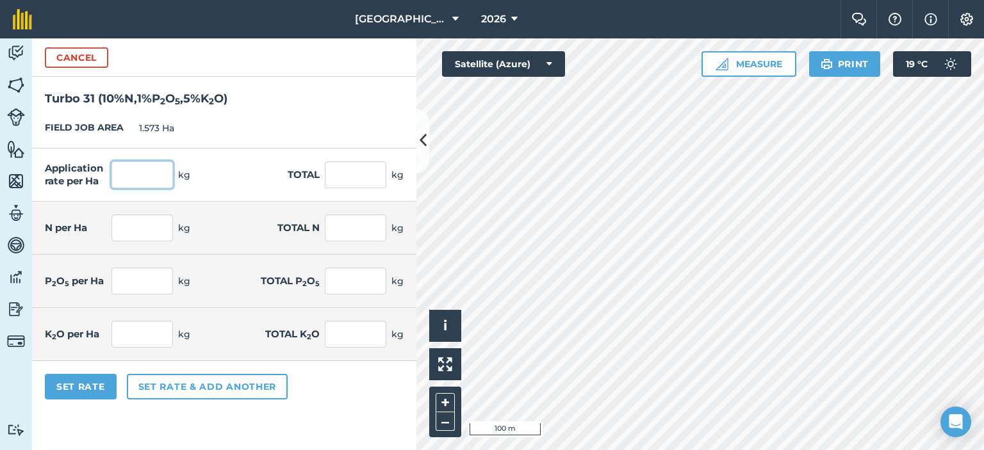
click at [143, 170] on input "text" at bounding box center [141, 174] width 61 height 27
type input "40"
type input "62.92"
type input "4"
type input "6.292"
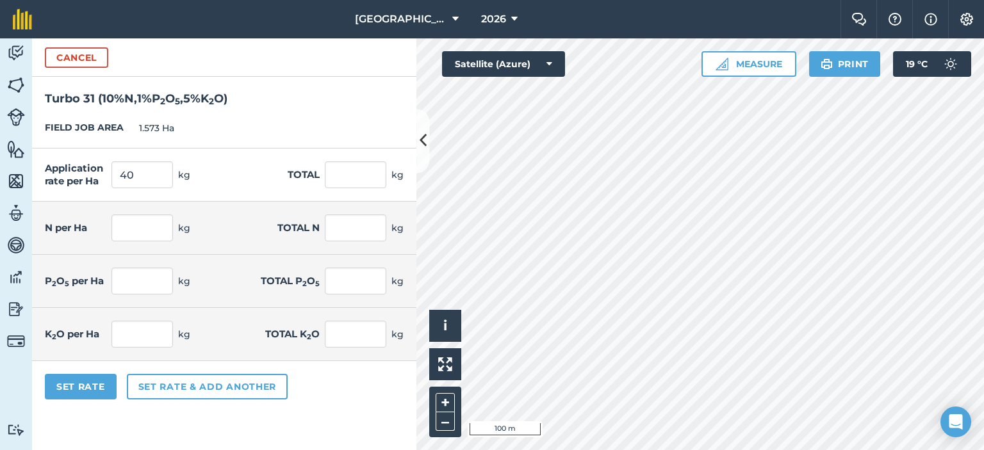
type input "0.4"
type input "0.629"
type input "2"
type input "3.146"
click at [279, 421] on form "Cancel Turbo 31 ( 10 % N , 1 % P 2 O 5 , 5 % K 2 O ) FIELD JOB AREA 1.573 Ha Ap…" at bounding box center [224, 244] width 384 height 412
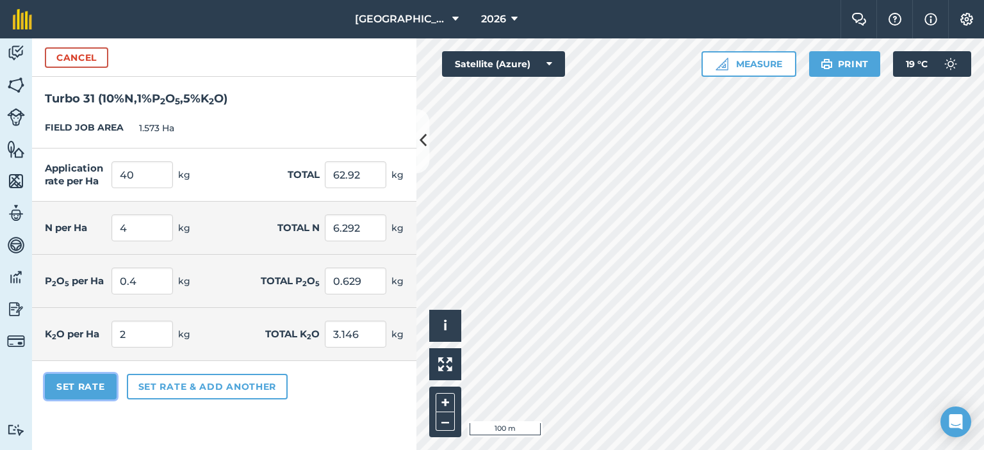
click at [69, 386] on button "Set Rate" at bounding box center [81, 387] width 72 height 26
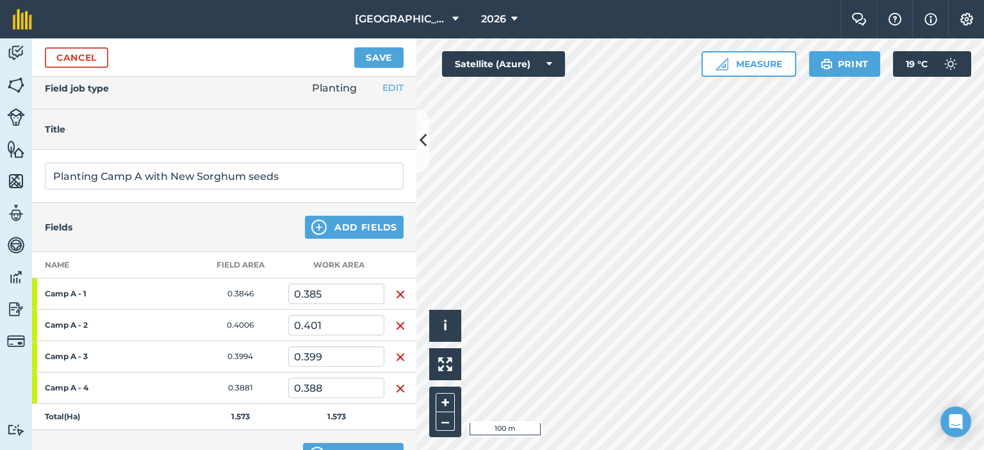
scroll to position [0, 0]
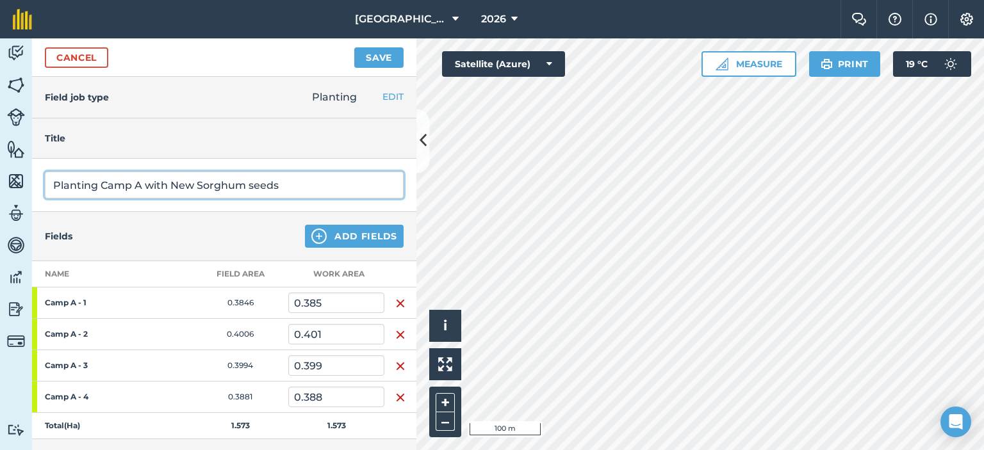
click at [307, 184] on input "Planting Camp A with New Sorghum seeds" at bounding box center [224, 185] width 359 height 27
type input "Planting Camp A with New Sorghum seeds and Fertilising"
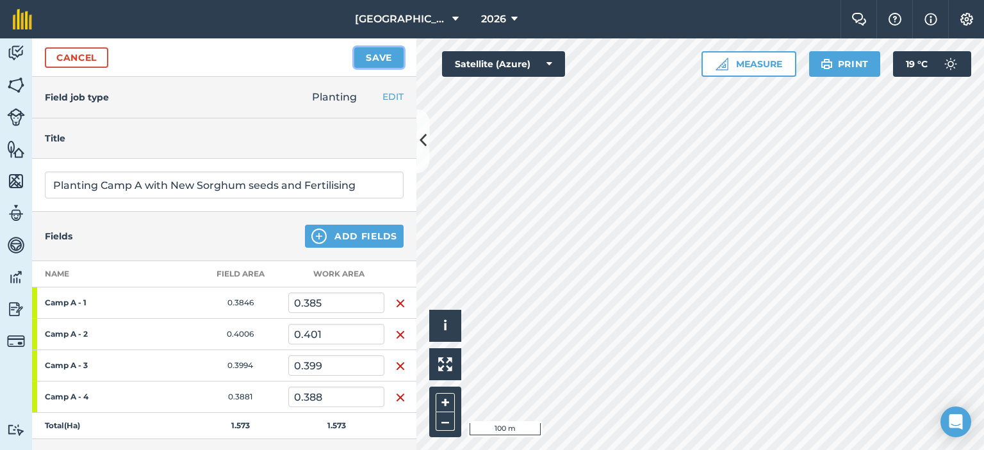
click at [379, 51] on button "Save" at bounding box center [378, 57] width 49 height 20
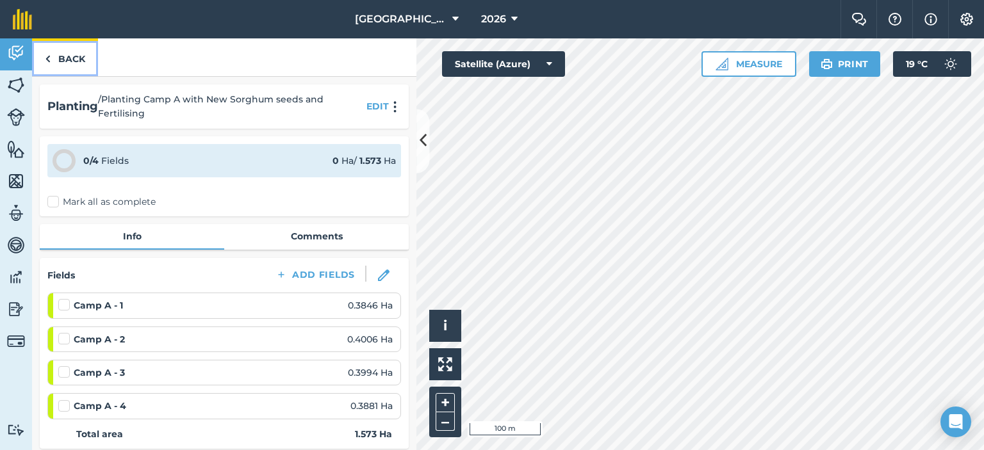
click at [77, 66] on link "Back" at bounding box center [65, 57] width 66 height 38
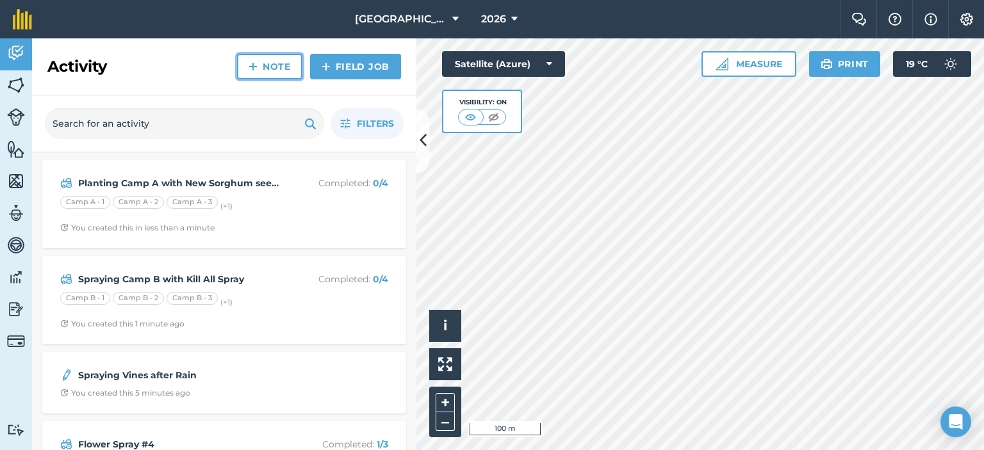
click at [267, 63] on link "Note" at bounding box center [269, 67] width 65 height 26
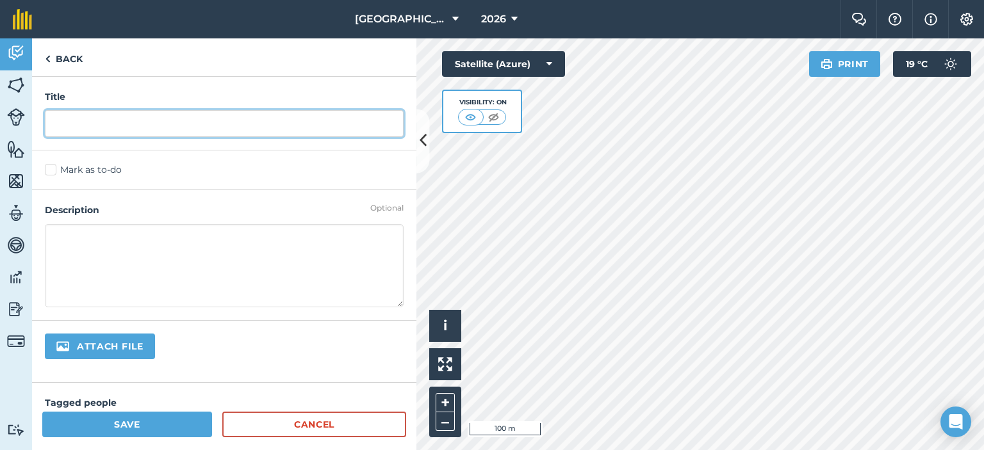
click at [266, 114] on input "text" at bounding box center [224, 123] width 359 height 27
type input "Olives on Driveway (CalFlo)"
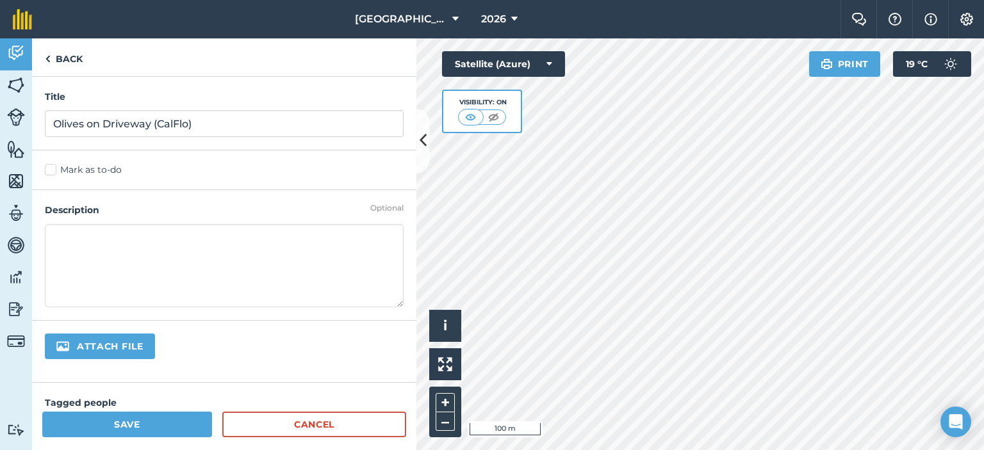
click at [322, 235] on textarea at bounding box center [224, 265] width 359 height 83
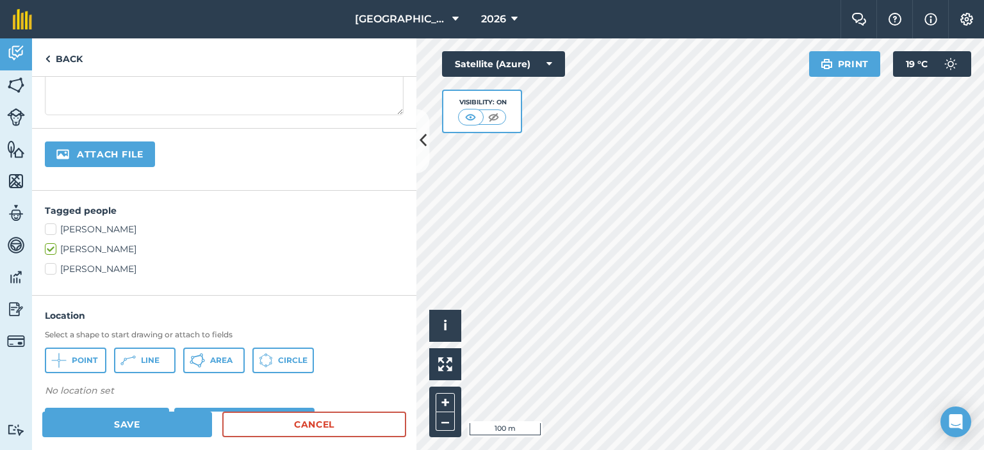
scroll to position [256, 0]
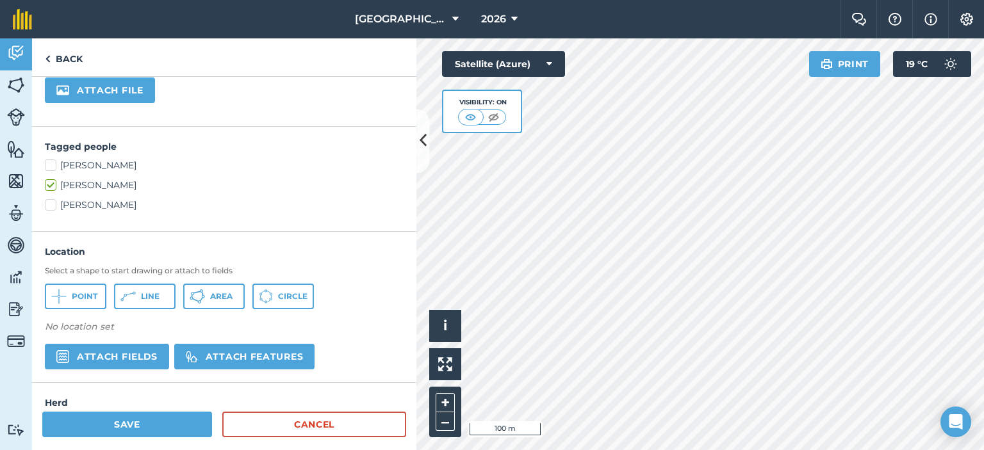
type textarea "Gave all olive trees on driveway CalFlo with a concentration of 5%. We gave eac…"
click at [154, 300] on button "Line" at bounding box center [144, 297] width 61 height 26
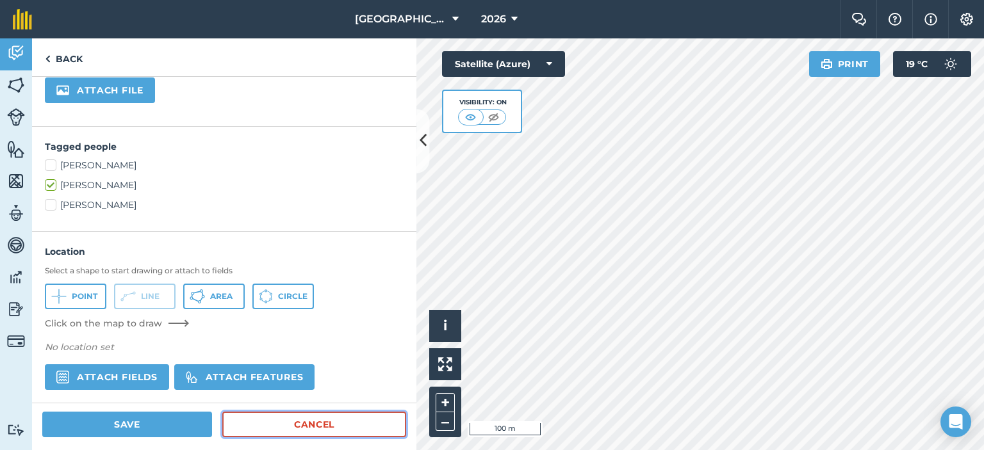
click at [262, 423] on link "Cancel" at bounding box center [314, 425] width 184 height 26
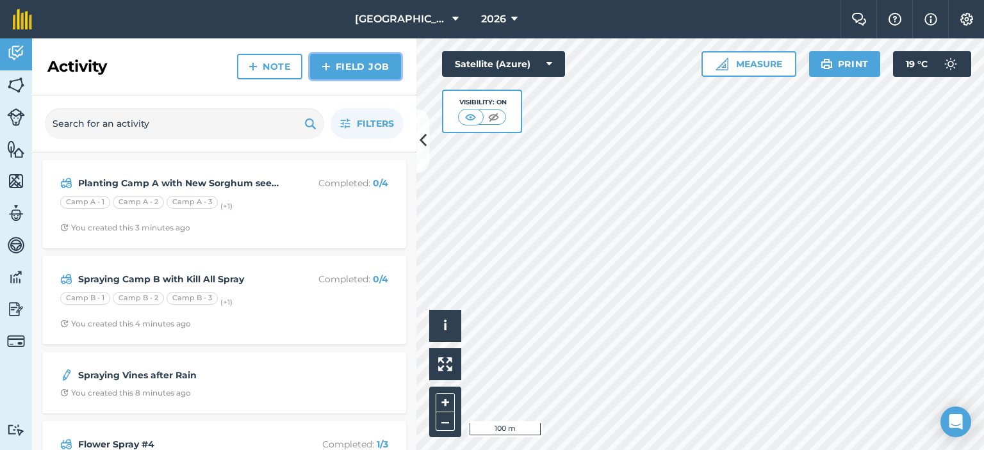
click at [336, 63] on link "Field Job" at bounding box center [355, 67] width 91 height 26
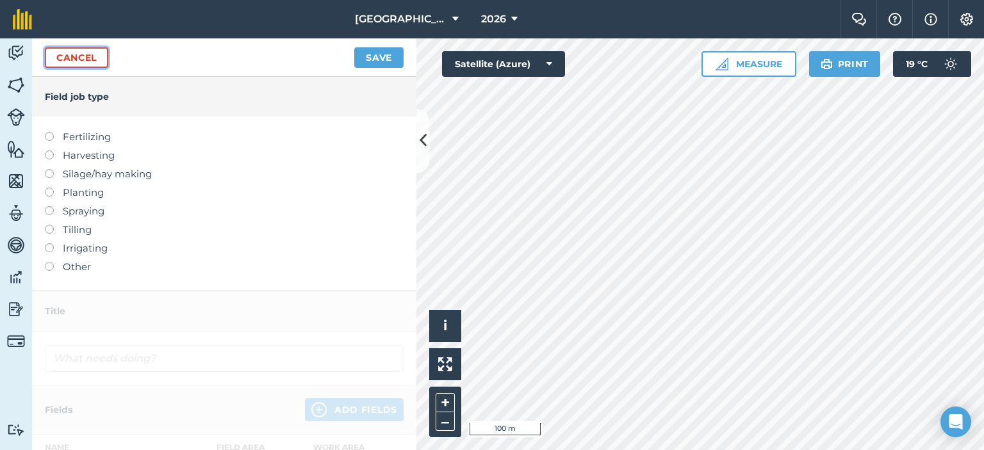
click at [60, 61] on link "Cancel" at bounding box center [76, 57] width 63 height 20
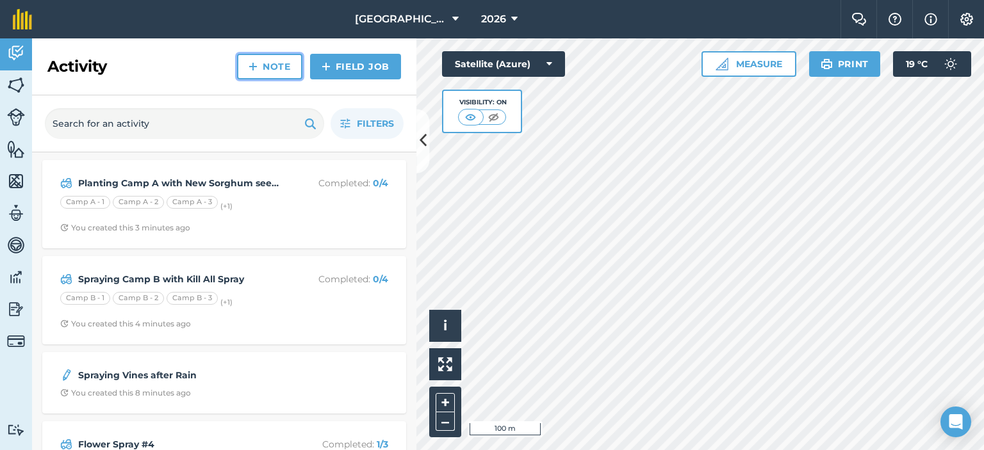
click at [271, 61] on link "Note" at bounding box center [269, 67] width 65 height 26
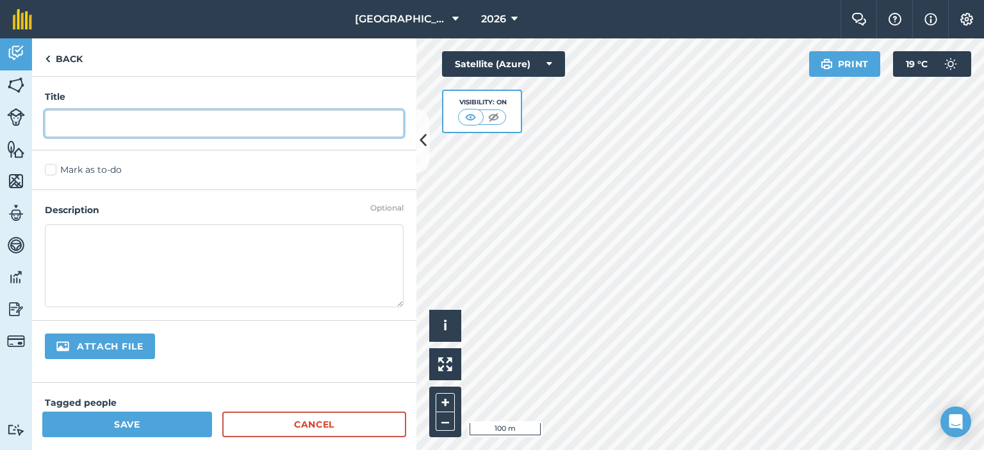
click at [195, 121] on input "text" at bounding box center [224, 123] width 359 height 27
type input "Olive trees on driveway were given Calflo"
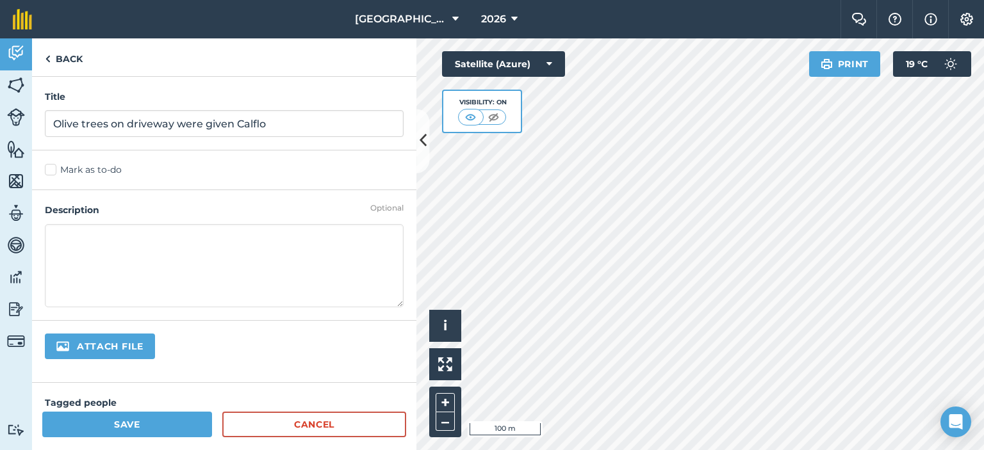
click at [266, 233] on textarea at bounding box center [224, 265] width 359 height 83
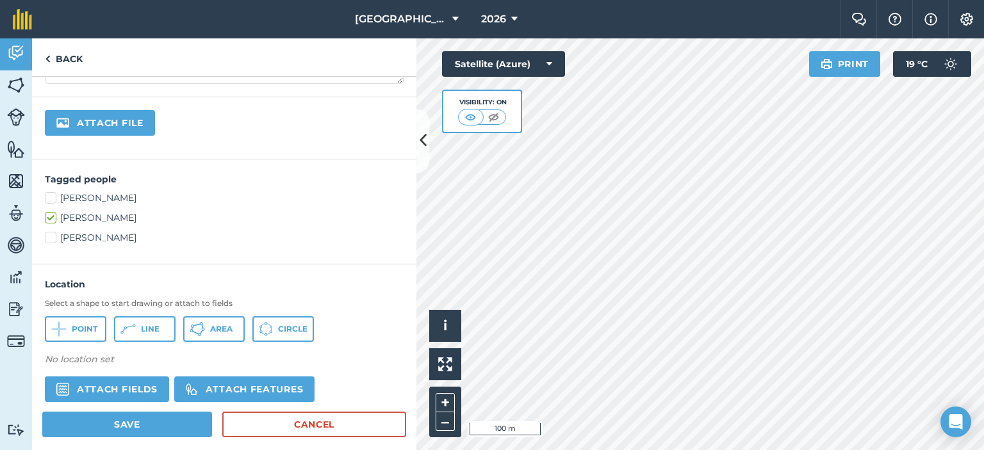
scroll to position [310, 0]
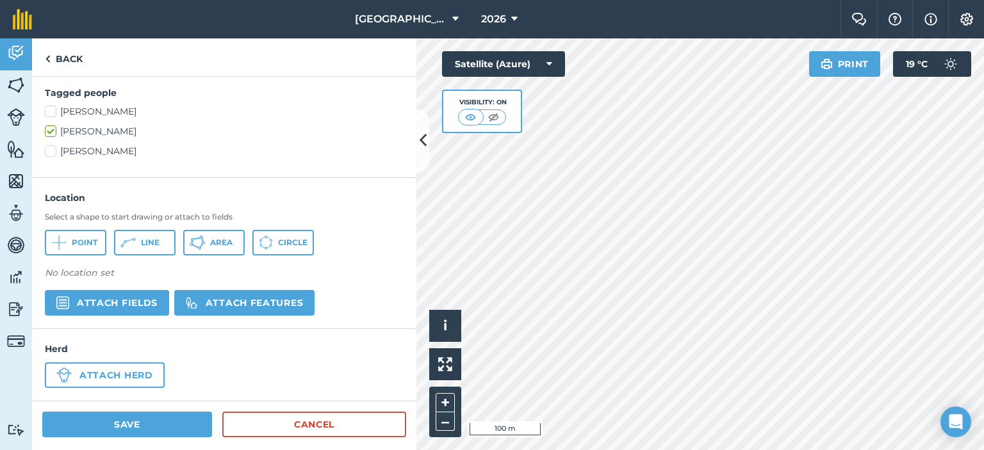
type textarea "Olive Trees on driveway were all given Calflo @ a concentration rate of 5%, we …"
click at [95, 242] on span "Point" at bounding box center [85, 243] width 26 height 10
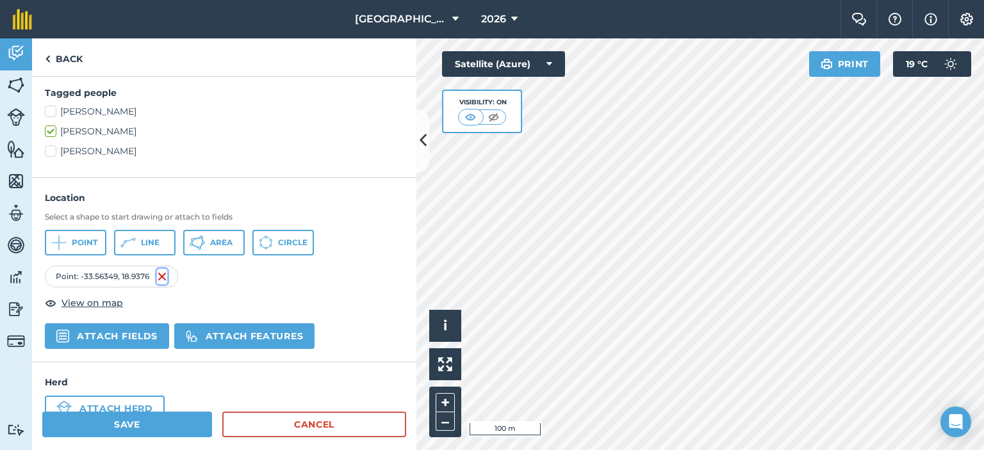
click at [163, 271] on img at bounding box center [162, 276] width 10 height 15
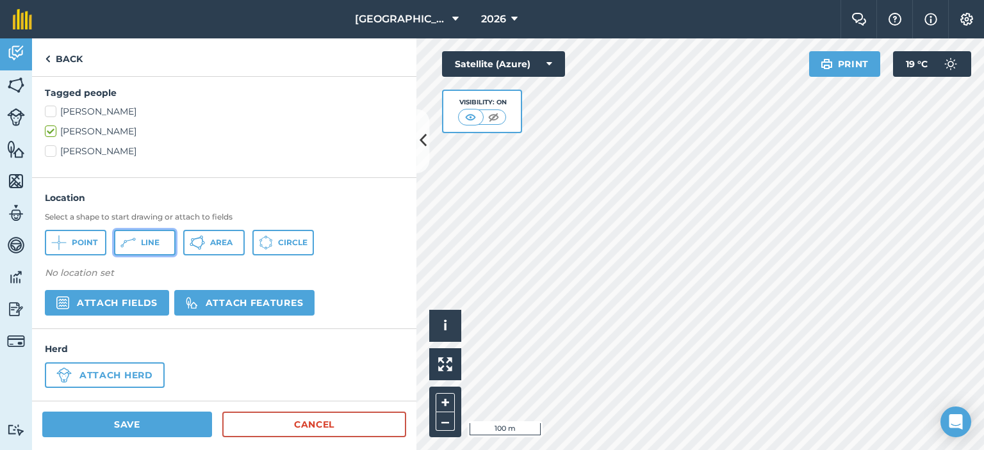
click at [149, 239] on span "Line" at bounding box center [150, 243] width 19 height 10
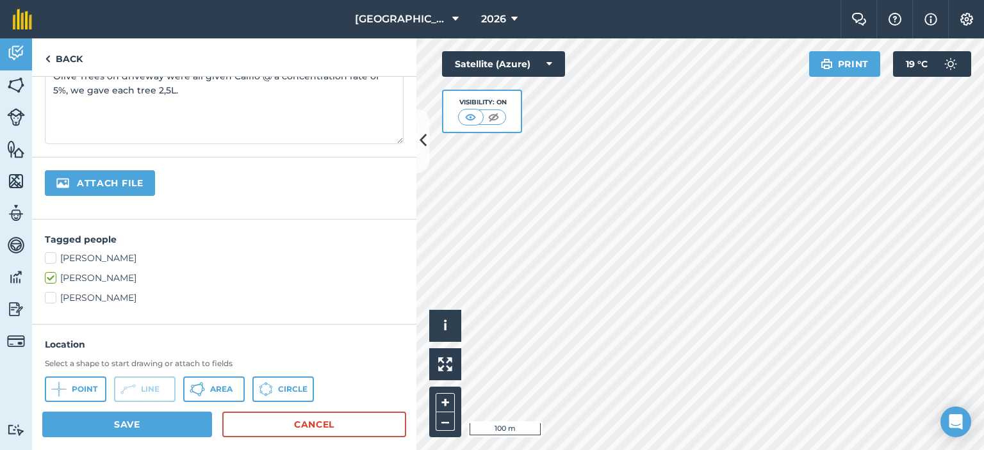
scroll to position [266, 0]
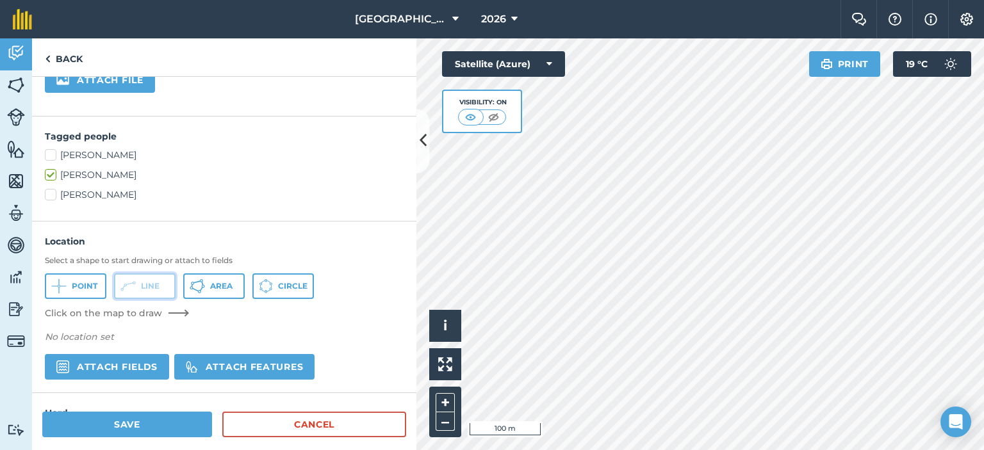
click at [165, 294] on button "Line" at bounding box center [144, 287] width 61 height 26
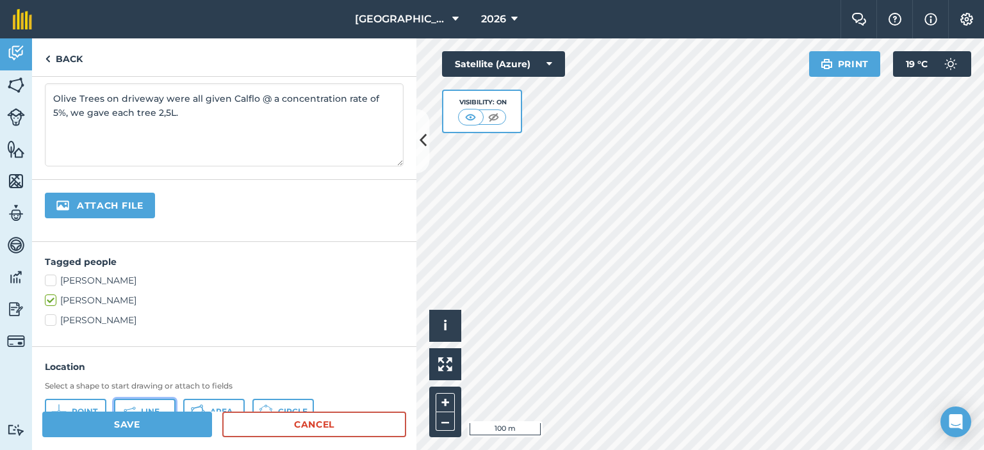
scroll to position [310, 0]
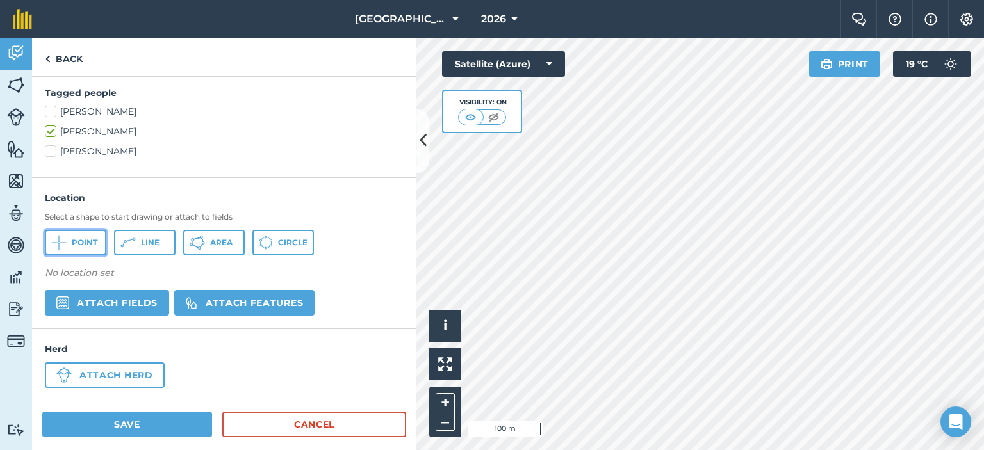
click at [81, 245] on span "Point" at bounding box center [85, 243] width 26 height 10
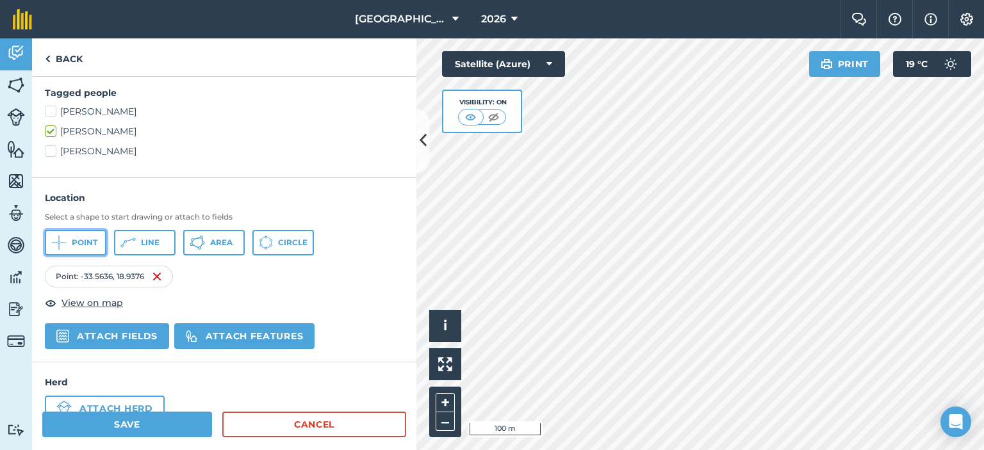
click at [79, 241] on span "Point" at bounding box center [85, 243] width 26 height 10
click at [87, 240] on span "Point" at bounding box center [85, 243] width 26 height 10
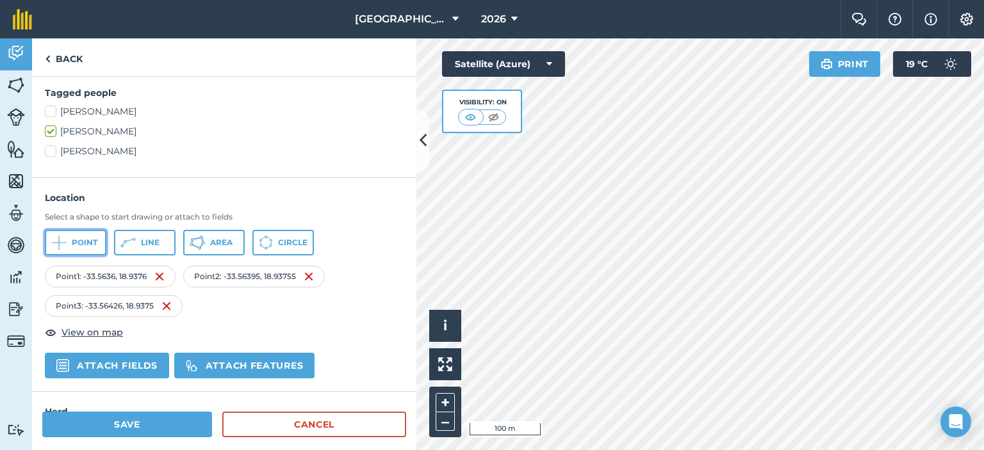
click at [79, 235] on button "Point" at bounding box center [75, 243] width 61 height 26
click at [67, 241] on button "Point" at bounding box center [75, 243] width 61 height 26
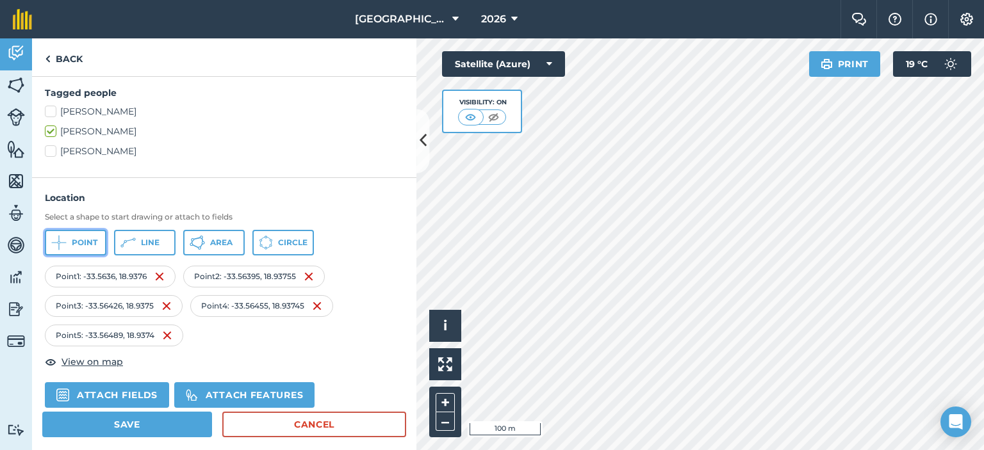
click at [89, 241] on span "Point" at bounding box center [85, 243] width 26 height 10
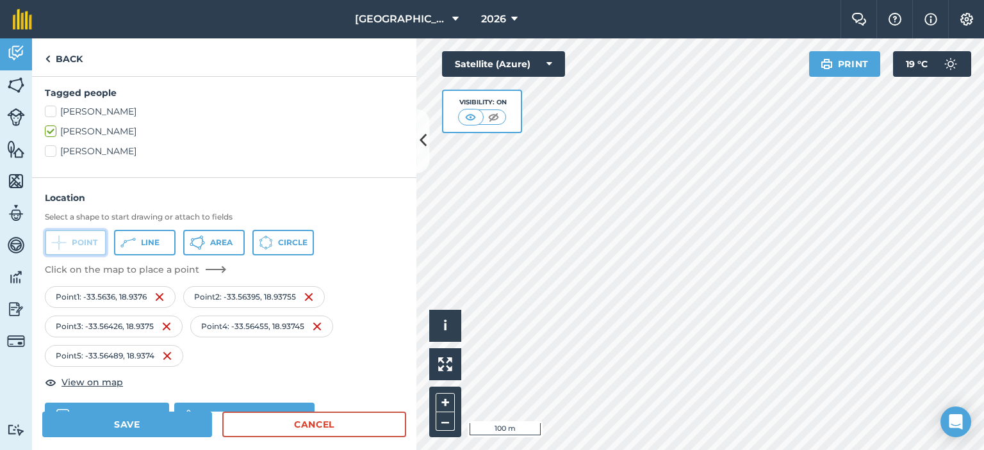
click at [79, 247] on button "Point" at bounding box center [75, 243] width 61 height 26
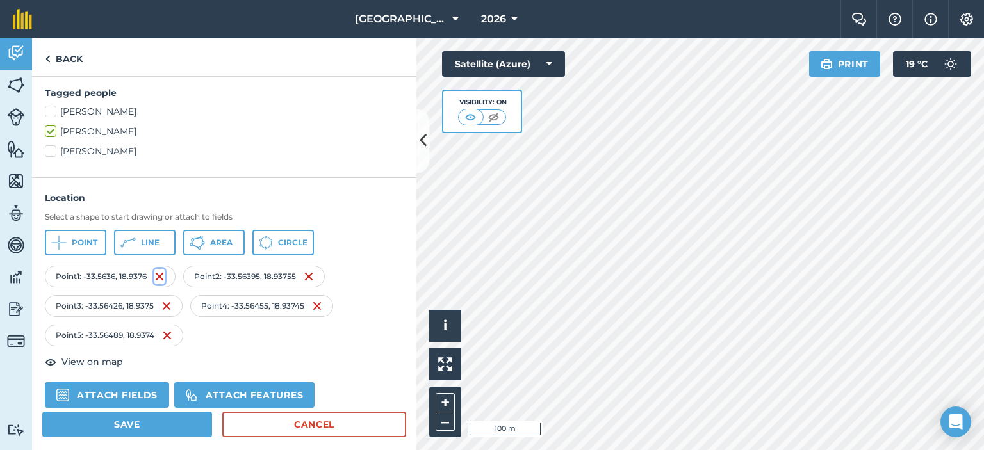
click at [165, 272] on img at bounding box center [159, 276] width 10 height 15
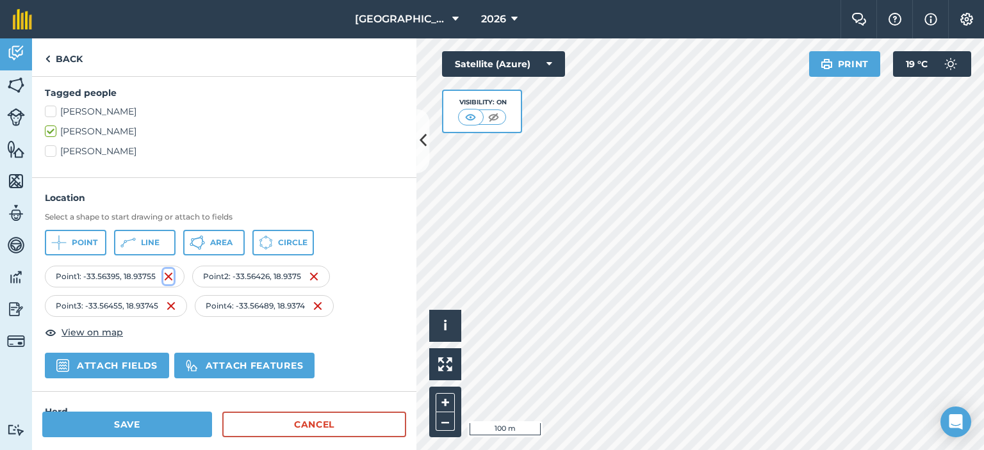
click at [164, 273] on img at bounding box center [168, 276] width 10 height 15
click at [164, 273] on img at bounding box center [164, 276] width 10 height 15
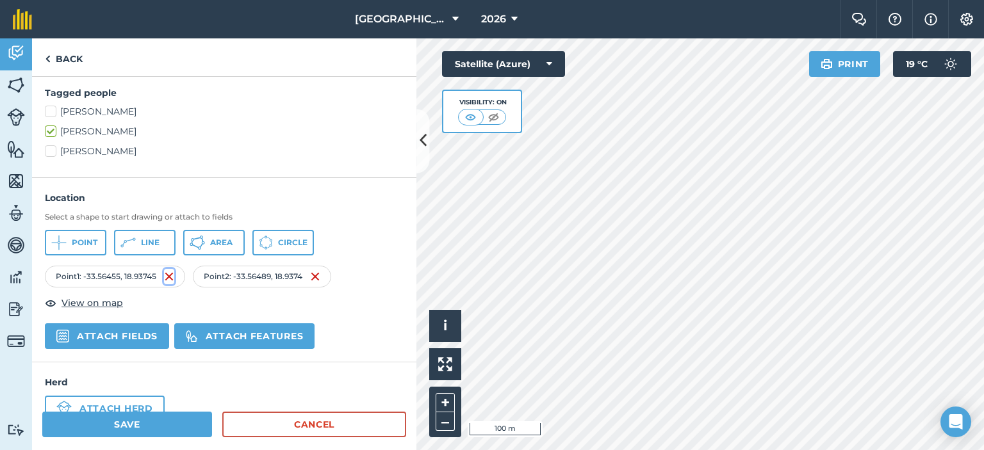
click at [167, 274] on img at bounding box center [169, 276] width 10 height 15
click at [167, 274] on img at bounding box center [163, 276] width 10 height 15
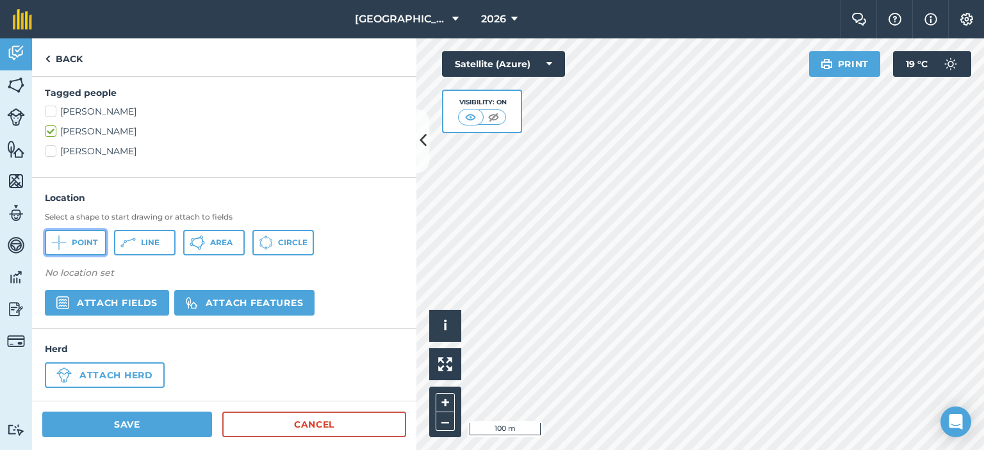
click at [85, 245] on span "Point" at bounding box center [85, 243] width 26 height 10
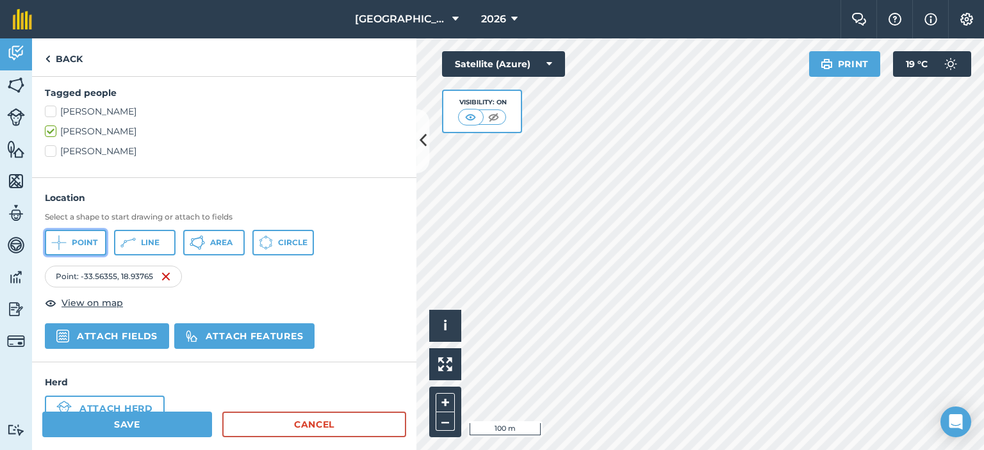
click at [85, 243] on span "Point" at bounding box center [85, 243] width 26 height 10
click at [76, 239] on span "Point" at bounding box center [85, 243] width 26 height 10
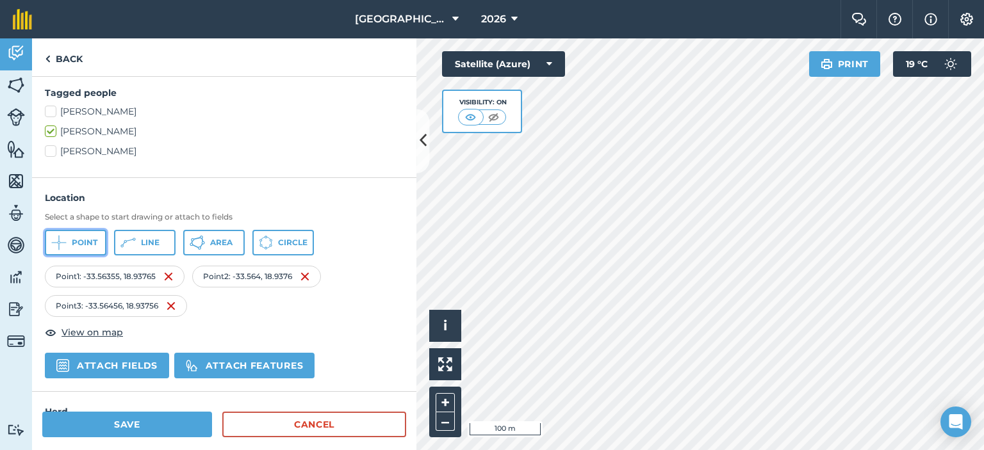
click at [92, 248] on button "Point" at bounding box center [75, 243] width 61 height 26
click at [83, 239] on span "Point" at bounding box center [85, 243] width 26 height 10
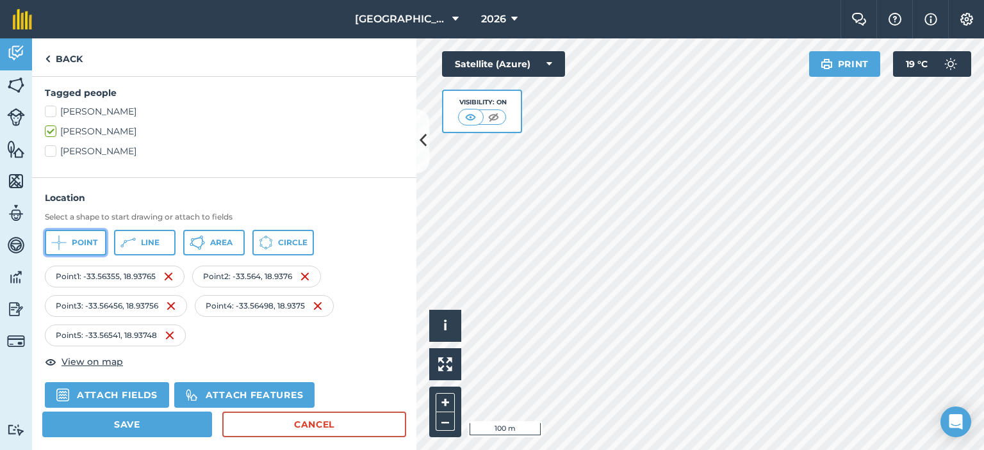
click at [86, 241] on span "Point" at bounding box center [85, 243] width 26 height 10
click at [90, 240] on span "Point" at bounding box center [85, 243] width 26 height 10
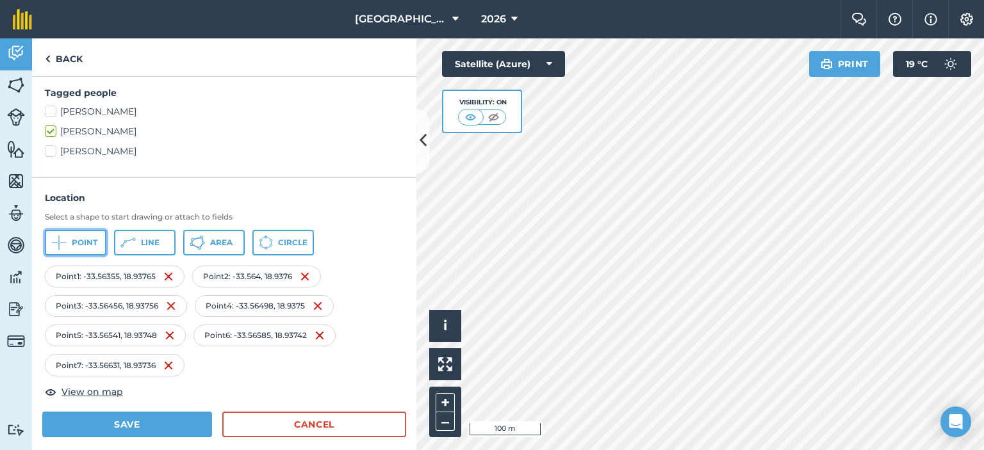
click at [84, 247] on button "Point" at bounding box center [75, 243] width 61 height 26
click at [90, 248] on button "Point" at bounding box center [75, 243] width 61 height 26
click at [94, 245] on span "Point" at bounding box center [85, 243] width 26 height 10
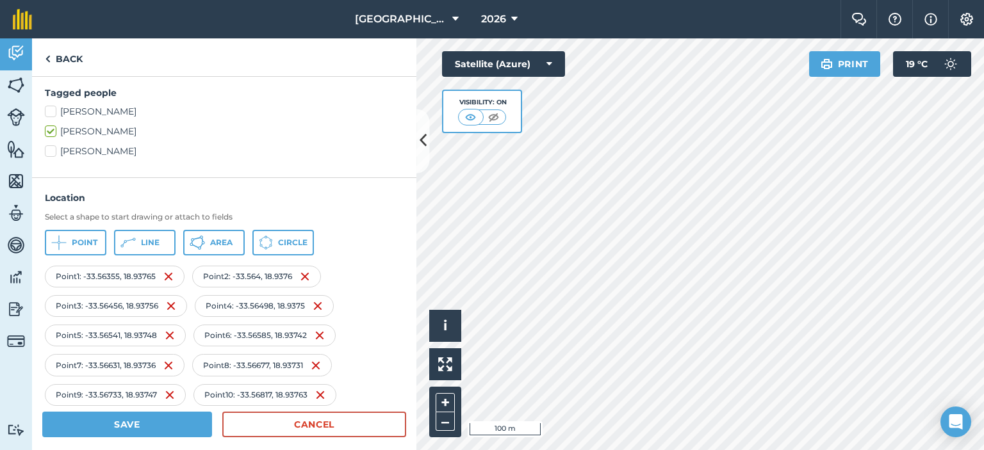
click at [90, 254] on div "Location Select a shape to start drawing or attach to [GEOGRAPHIC_DATA] 1 : -33…" at bounding box center [224, 329] width 359 height 277
click at [95, 238] on span "Point" at bounding box center [85, 243] width 26 height 10
click at [70, 244] on button "Point" at bounding box center [75, 243] width 61 height 26
click at [70, 239] on button "Point" at bounding box center [75, 243] width 61 height 26
click at [177, 421] on button "Save" at bounding box center [127, 425] width 170 height 26
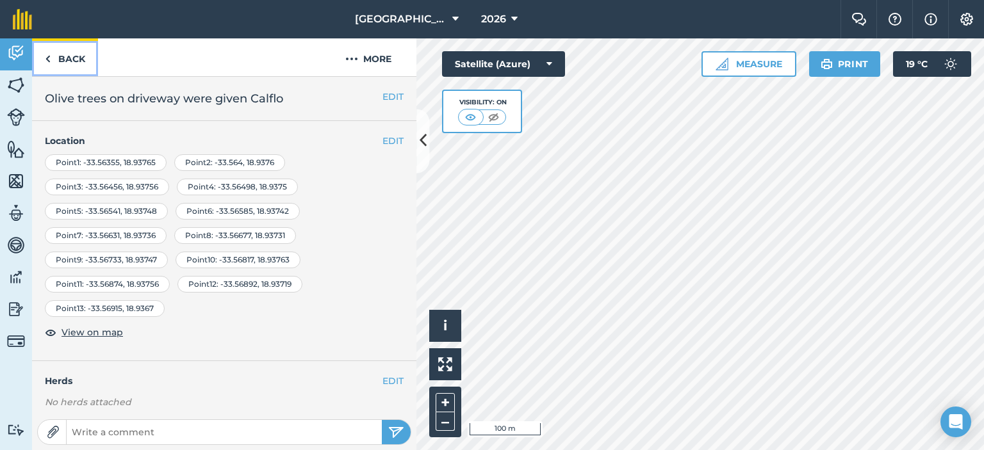
click at [74, 58] on link "Back" at bounding box center [65, 57] width 66 height 38
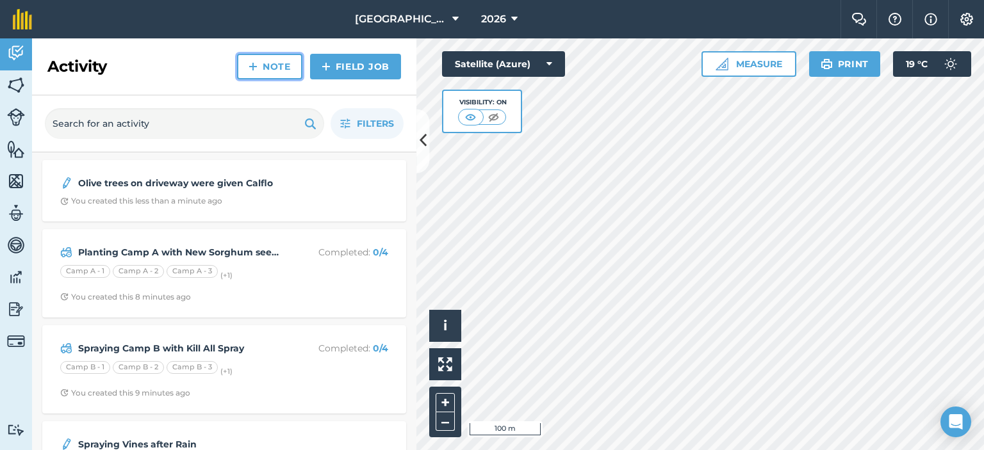
click at [284, 60] on link "Note" at bounding box center [269, 67] width 65 height 26
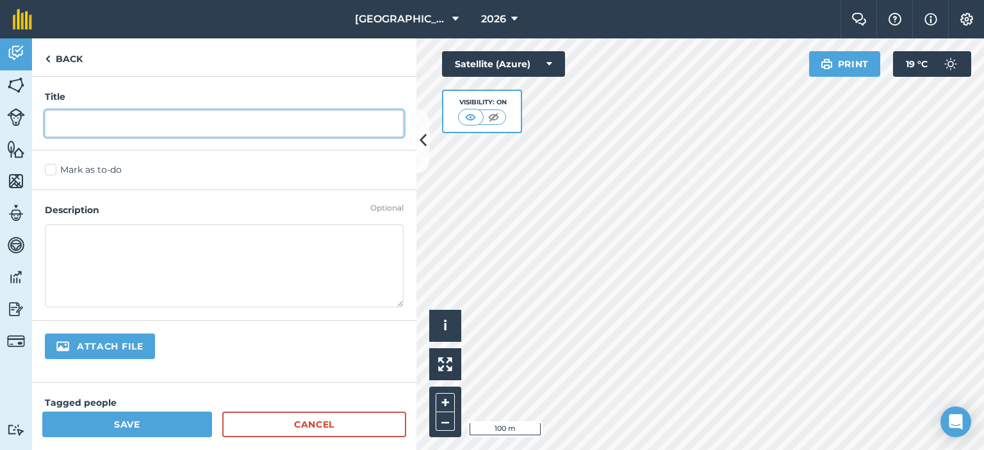
click at [287, 117] on input "text" at bounding box center [224, 123] width 359 height 27
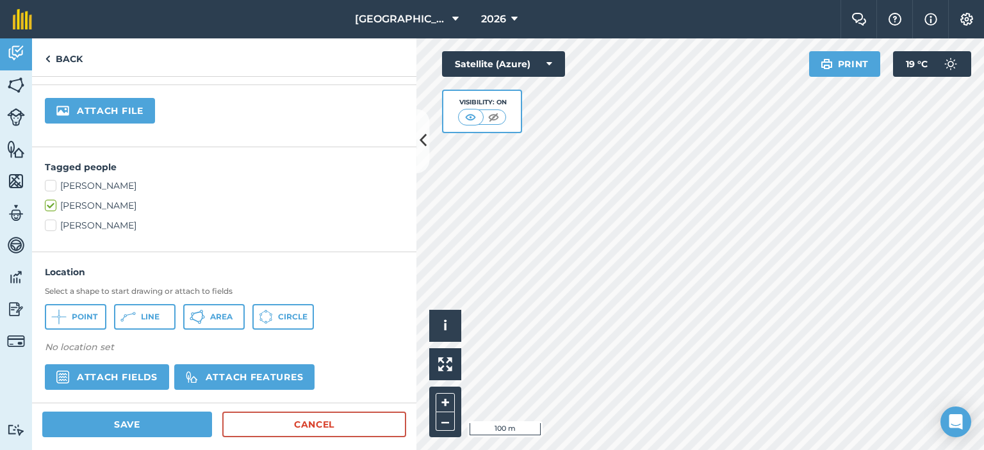
scroll to position [256, 0]
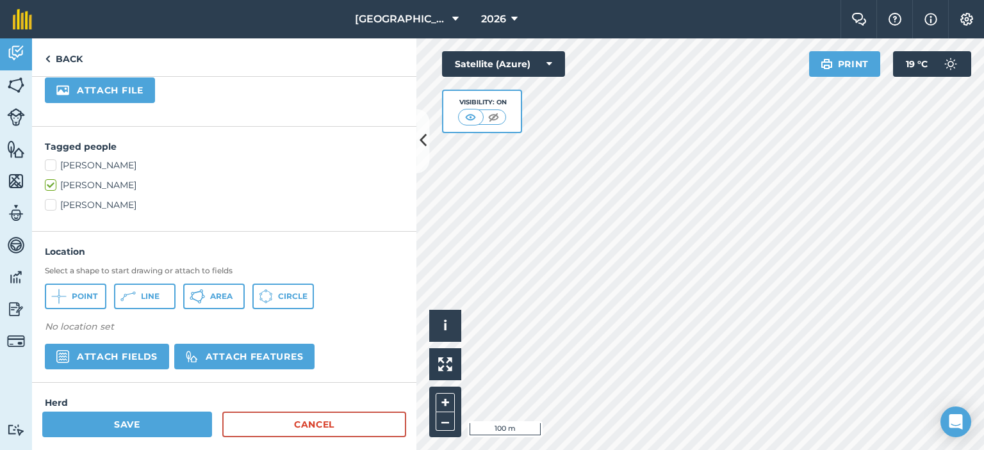
type input "watering of Garden for 3 Hours"
click at [200, 295] on icon at bounding box center [197, 296] width 15 height 15
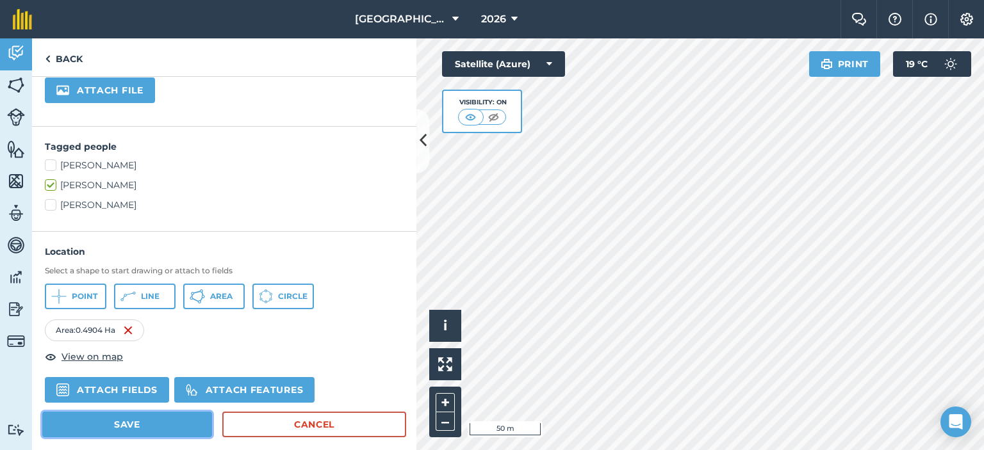
click at [176, 421] on button "Save" at bounding box center [127, 425] width 170 height 26
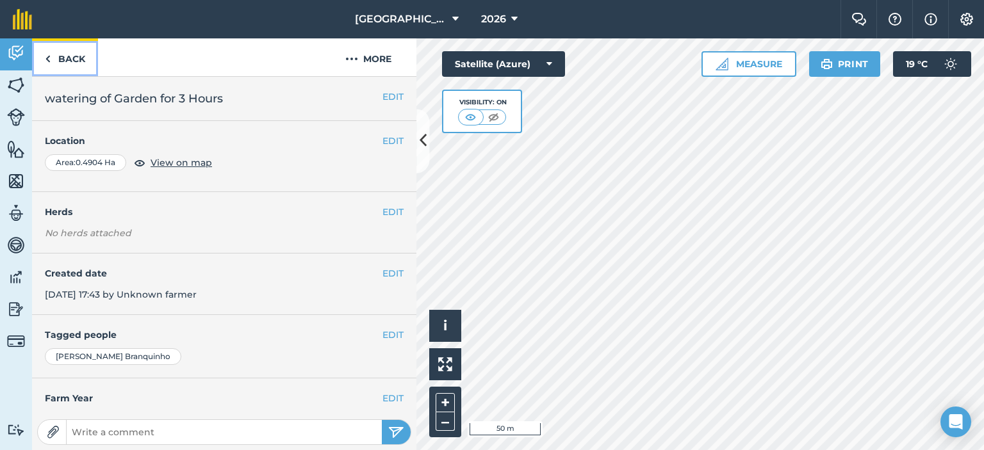
click at [74, 60] on link "Back" at bounding box center [65, 57] width 66 height 38
click at [41, 54] on link "Back" at bounding box center [65, 57] width 66 height 38
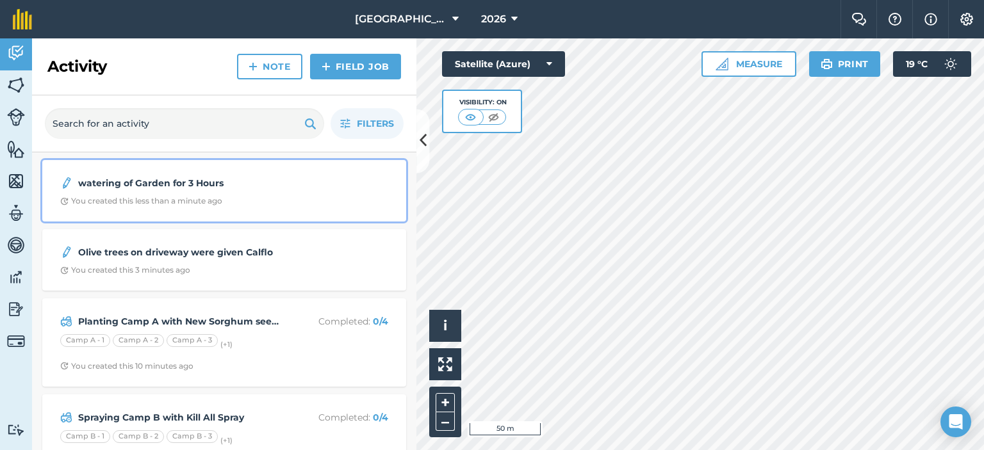
click at [159, 184] on strong "watering of Garden for 3 Hours" at bounding box center [179, 183] width 203 height 14
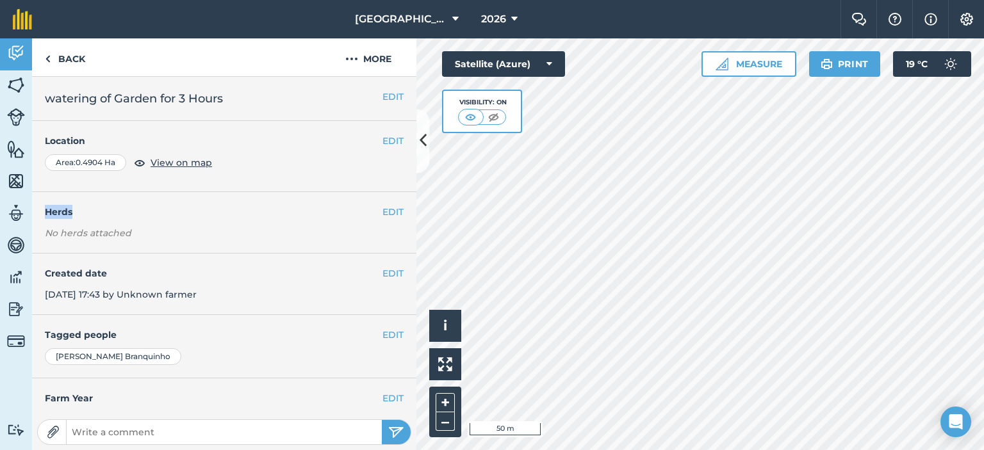
click at [159, 184] on div "EDIT Location Area : 0.4904 Ha View on map" at bounding box center [224, 156] width 384 height 71
click at [184, 207] on h4 "Herds" at bounding box center [231, 212] width 372 height 14
click at [348, 59] on img at bounding box center [351, 58] width 13 height 15
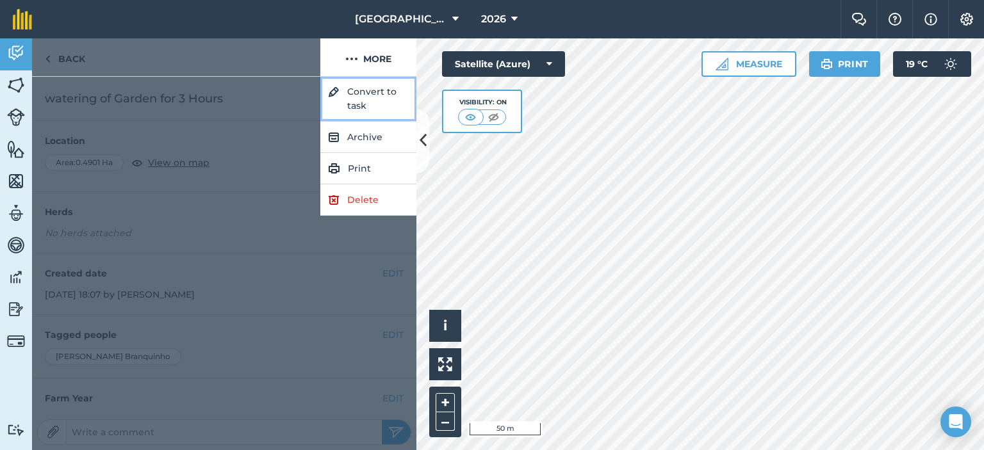
click at [354, 97] on button "Convert to task" at bounding box center [368, 99] width 96 height 45
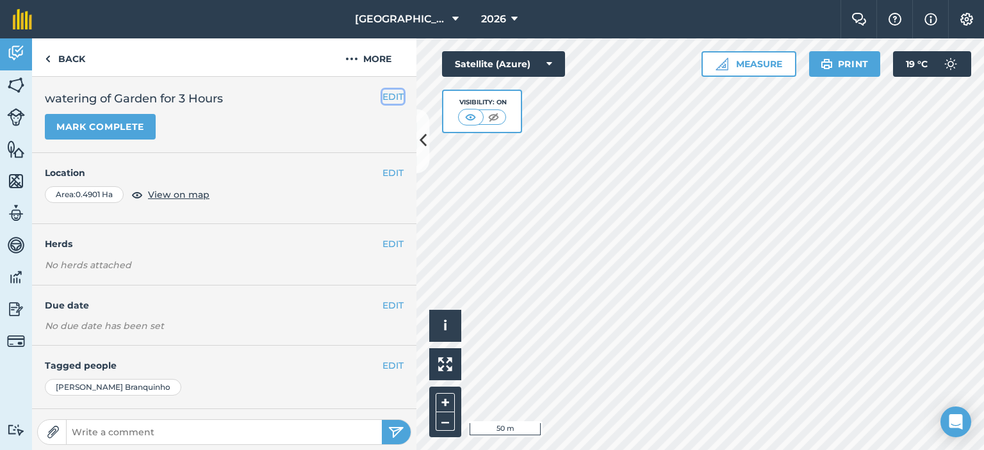
click at [382, 95] on button "EDIT" at bounding box center [392, 97] width 21 height 14
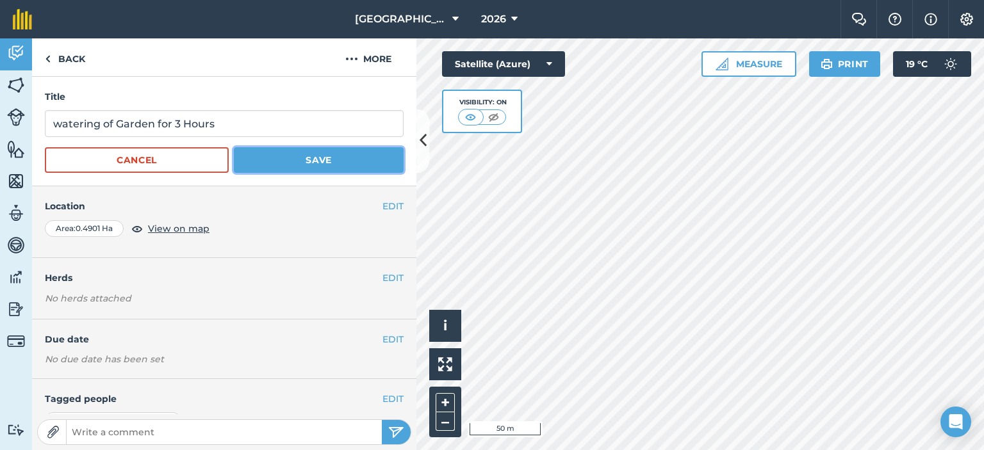
click at [331, 163] on button "Save" at bounding box center [319, 160] width 170 height 26
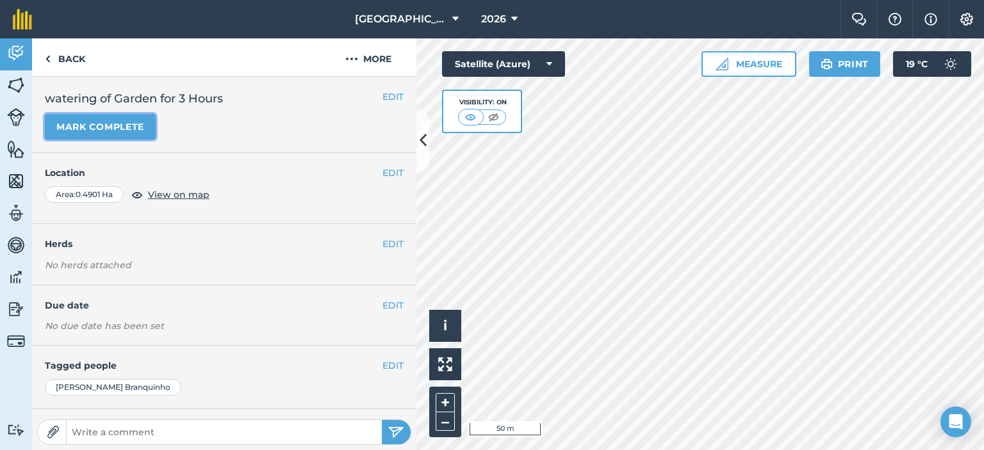
click at [133, 126] on button "Mark complete" at bounding box center [100, 127] width 111 height 26
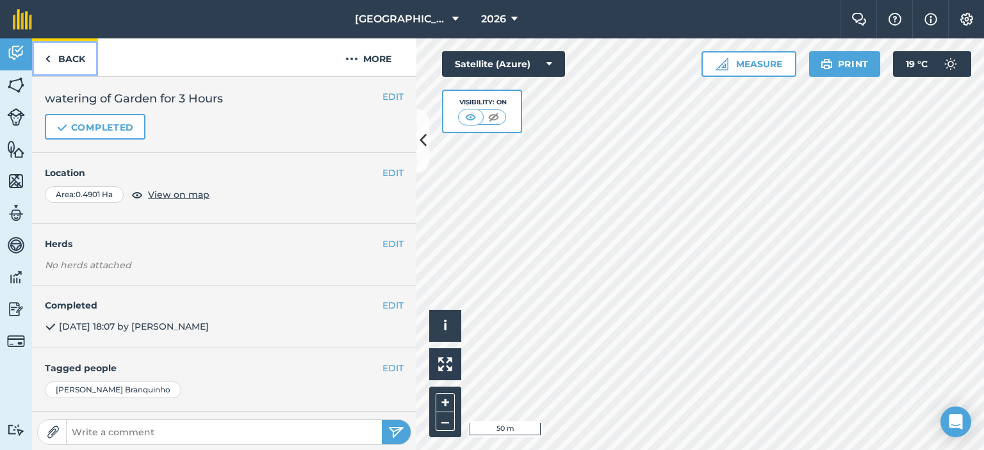
click at [80, 61] on link "Back" at bounding box center [65, 57] width 66 height 38
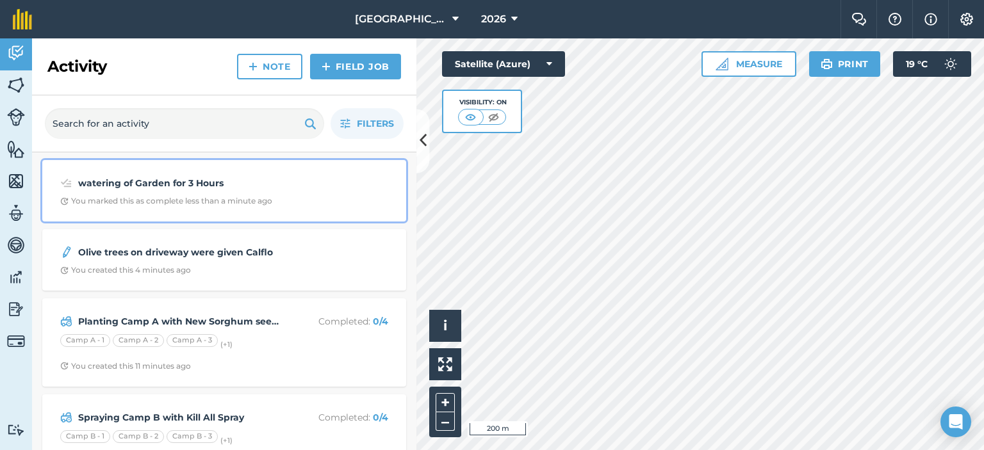
click at [287, 193] on div "watering of Garden for 3 Hours You marked this as complete less than a minute a…" at bounding box center [224, 191] width 348 height 46
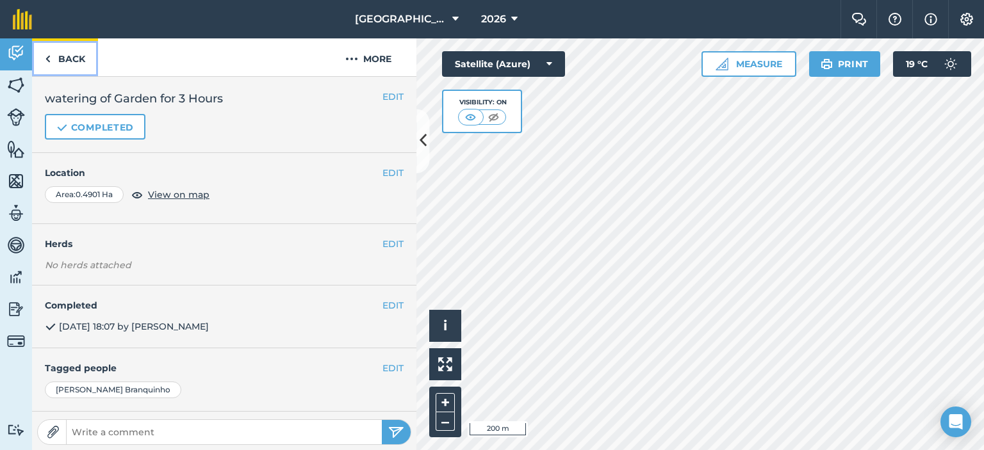
click at [59, 52] on link "Back" at bounding box center [65, 57] width 66 height 38
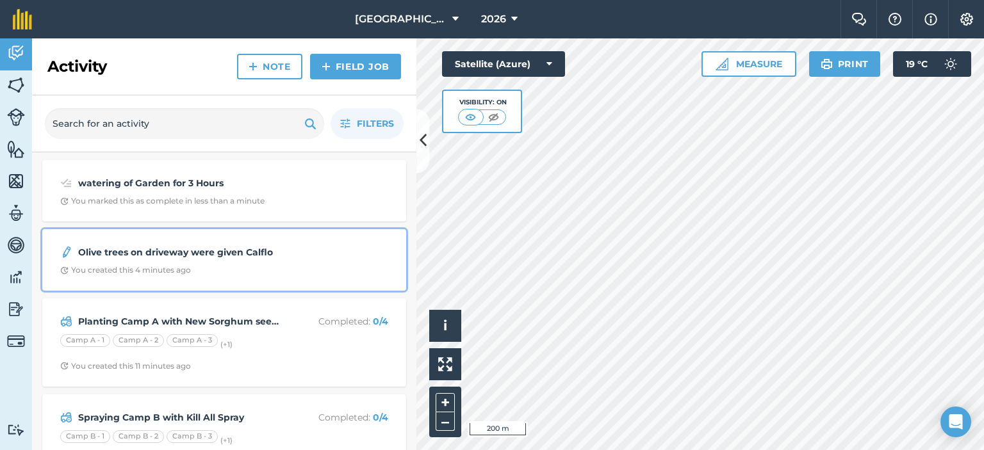
click at [249, 274] on span "You created this 4 minutes ago" at bounding box center [224, 270] width 328 height 10
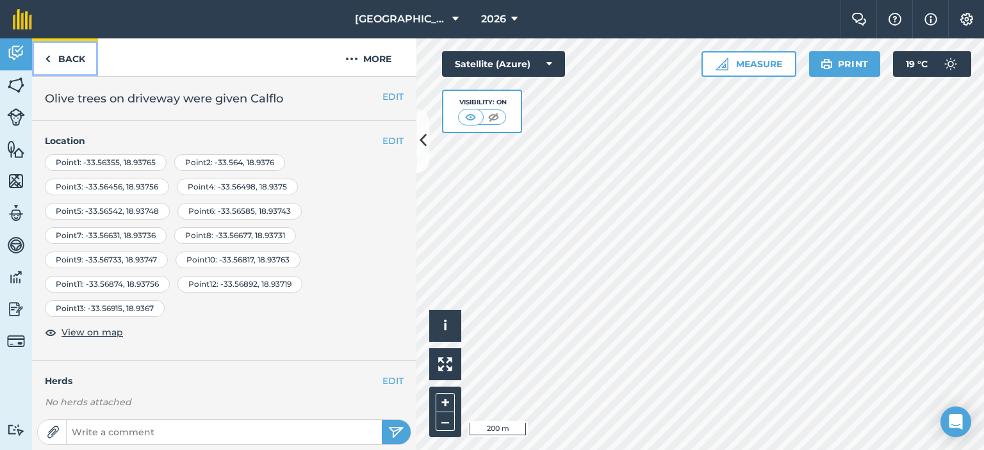
click at [80, 55] on link "Back" at bounding box center [65, 57] width 66 height 38
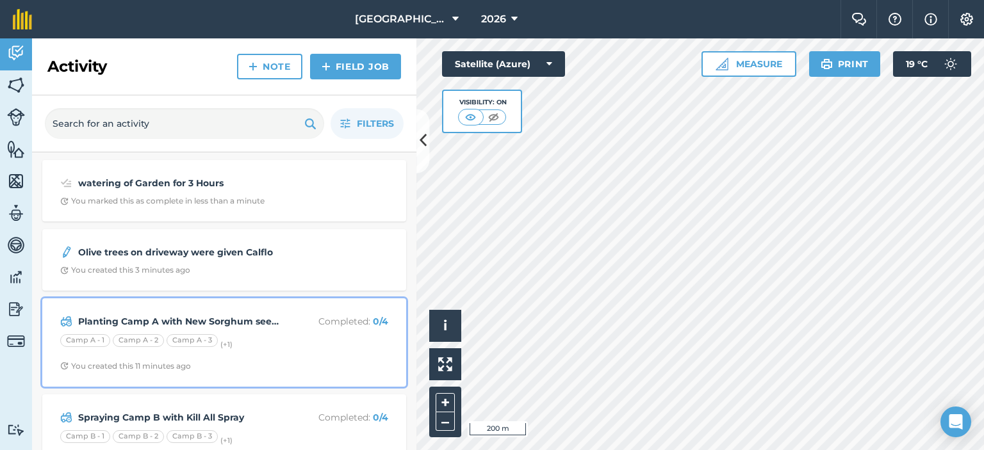
click at [231, 331] on div "Planting Camp A with New Sorghum seeds and Fertilising Completed : 0 / 4 Camp A…" at bounding box center [224, 342] width 348 height 73
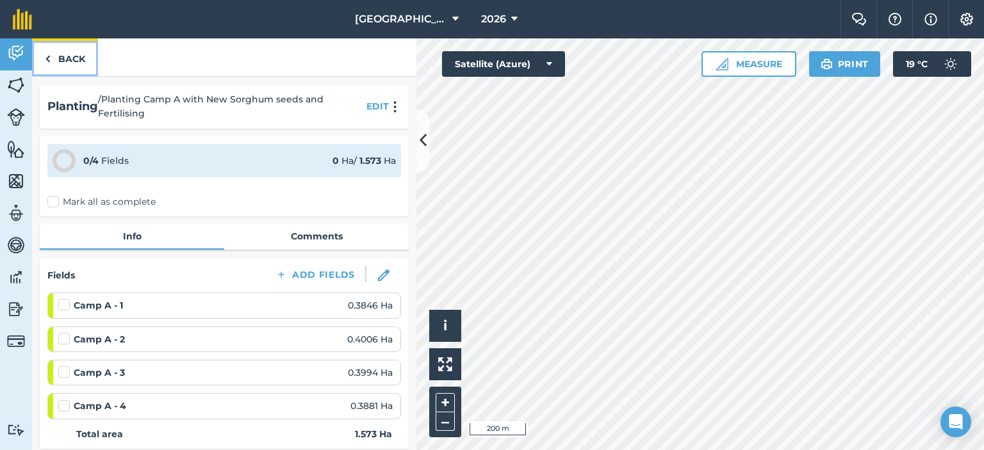
click at [79, 59] on link "Back" at bounding box center [65, 57] width 66 height 38
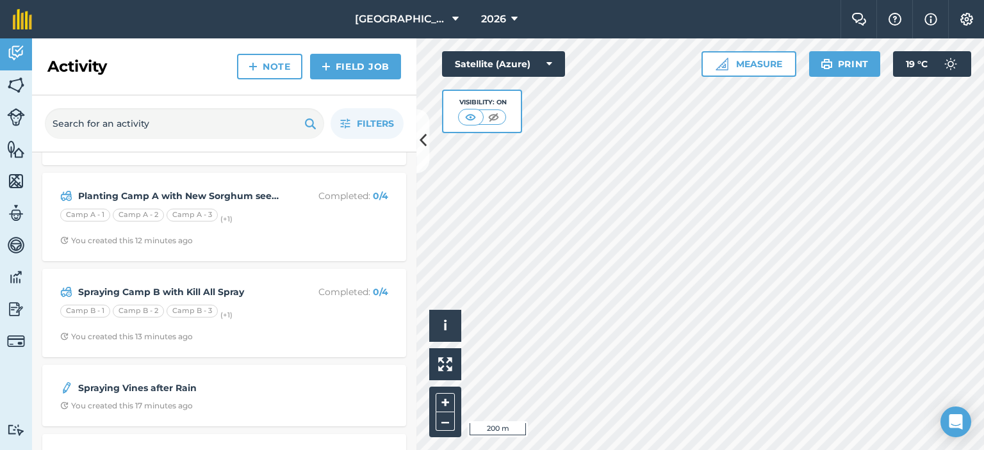
scroll to position [128, 0]
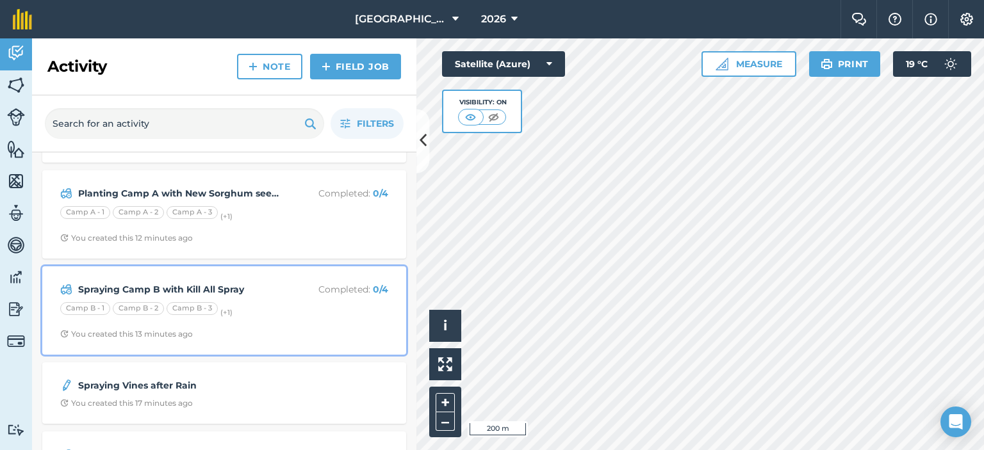
click at [227, 291] on strong "Spraying Camp B with Kill All Spray" at bounding box center [179, 289] width 203 height 14
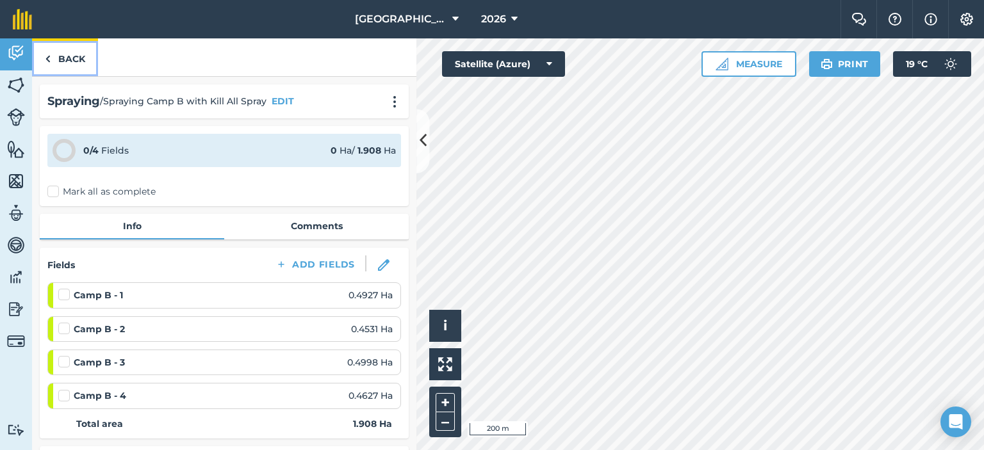
click at [79, 54] on link "Back" at bounding box center [65, 57] width 66 height 38
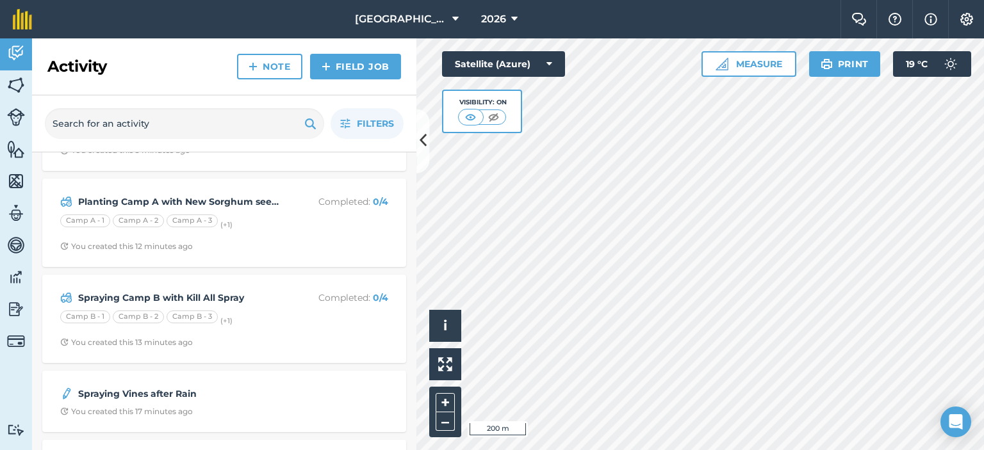
scroll to position [128, 0]
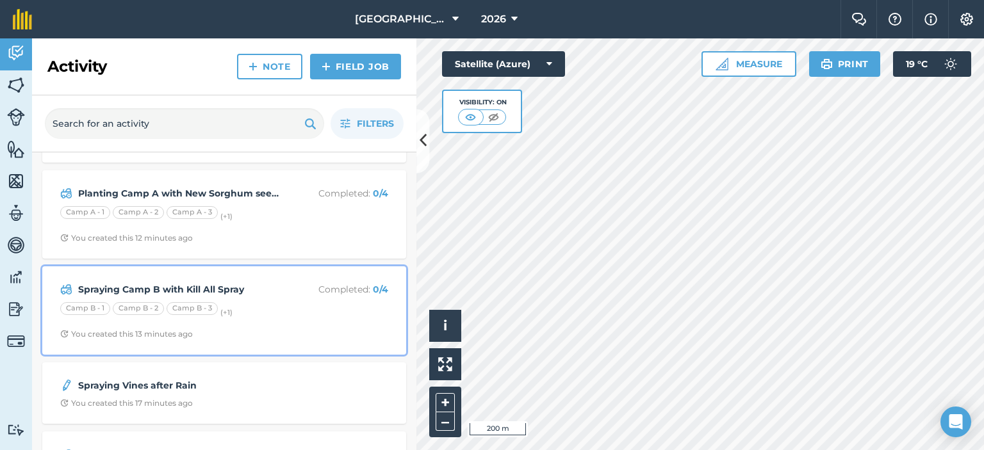
click at [284, 312] on div "Camp B - 1 Camp B - 2 Camp B - 3 (+ 1 )" at bounding box center [224, 310] width 328 height 17
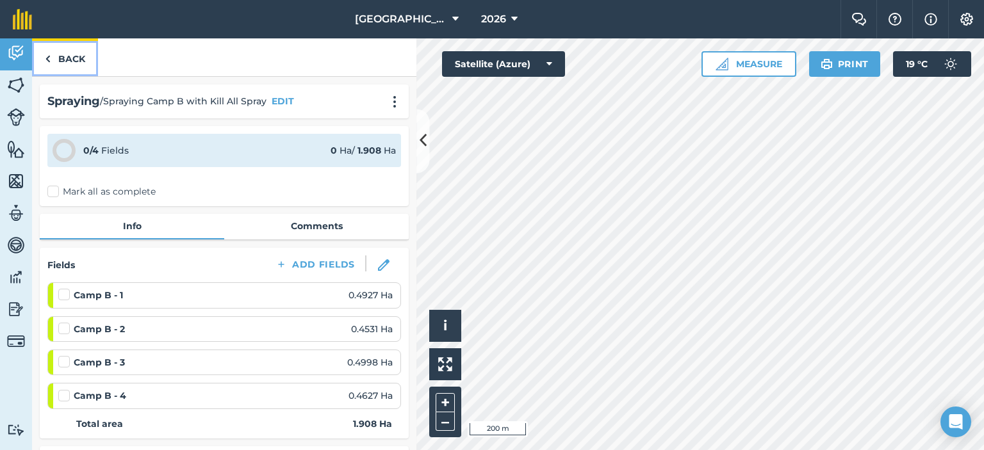
click at [67, 51] on link "Back" at bounding box center [65, 57] width 66 height 38
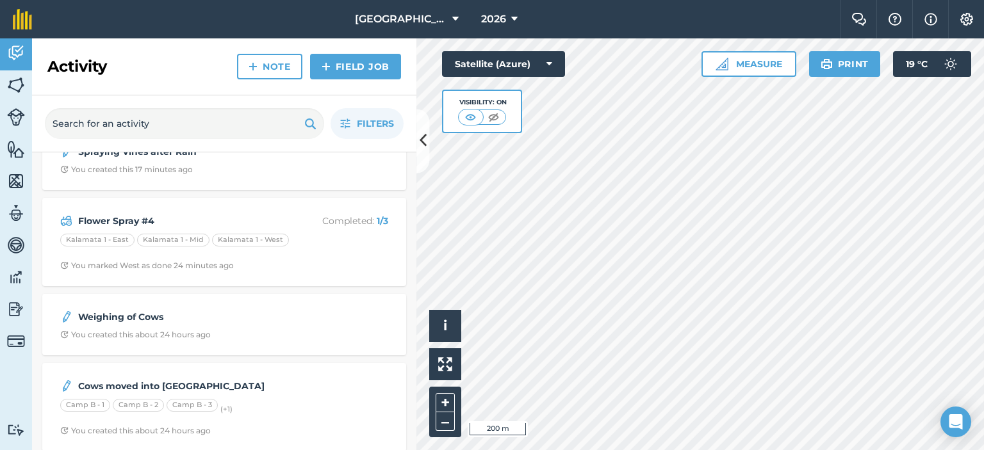
scroll to position [384, 0]
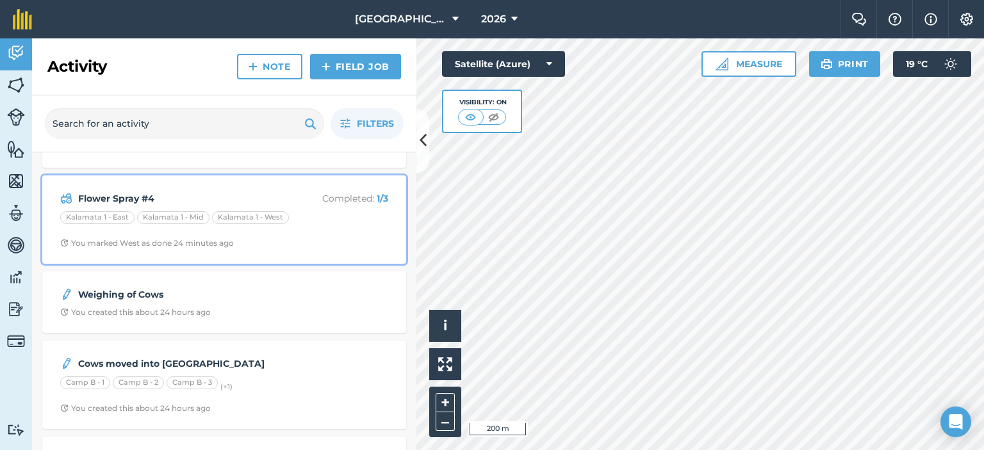
click at [213, 189] on div "Flower Spray #4 Completed : 1 / 3 Kalamata 1 - [GEOGRAPHIC_DATA] 1 - [GEOGRAPHI…" at bounding box center [224, 219] width 348 height 73
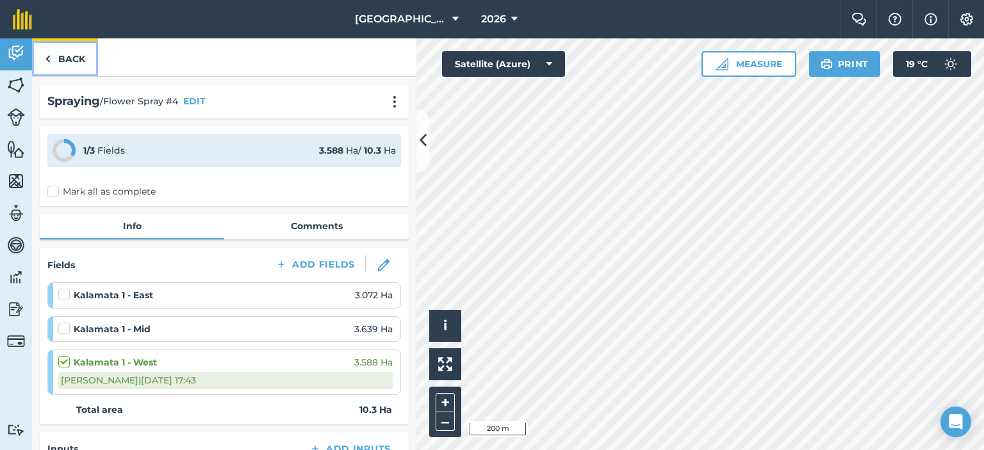
click at [88, 67] on link "Back" at bounding box center [65, 57] width 66 height 38
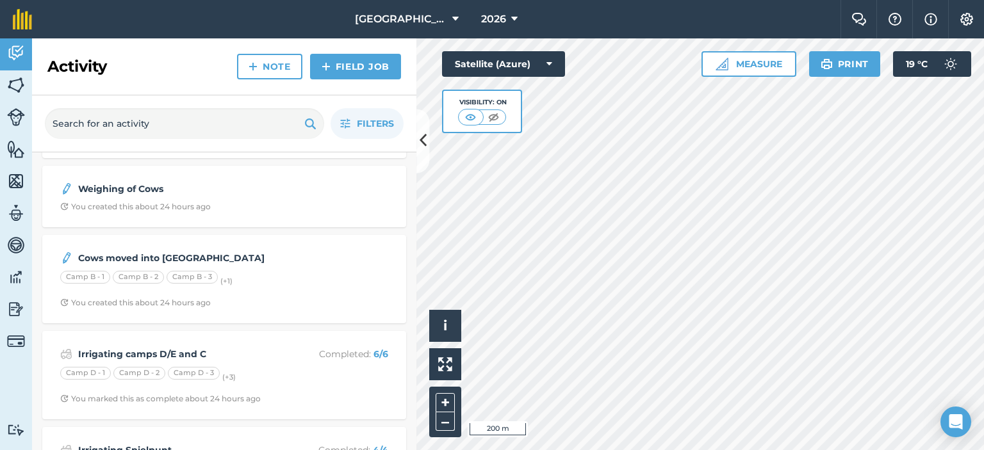
scroll to position [512, 0]
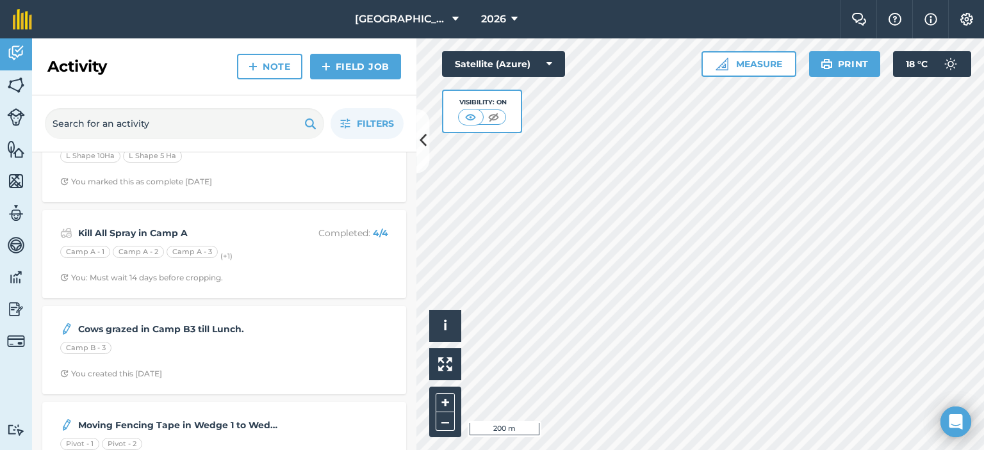
scroll to position [833, 0]
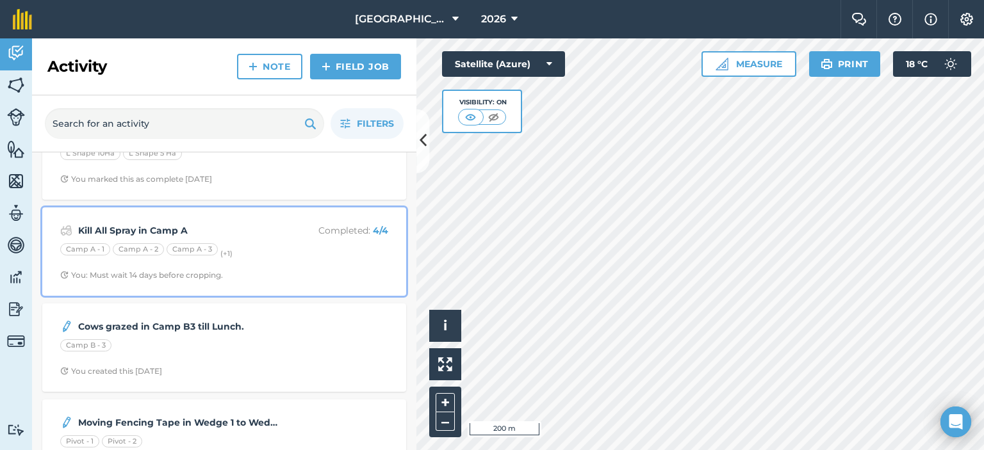
click at [247, 256] on div "Camp A - 1 Camp A - 2 Camp A - 3 (+ 1 )" at bounding box center [224, 251] width 328 height 17
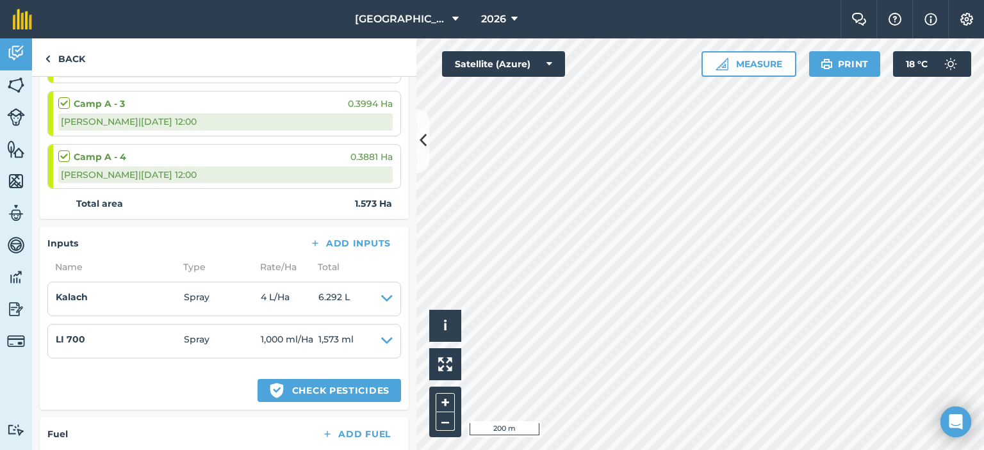
scroll to position [320, 0]
